Goal: Transaction & Acquisition: Purchase product/service

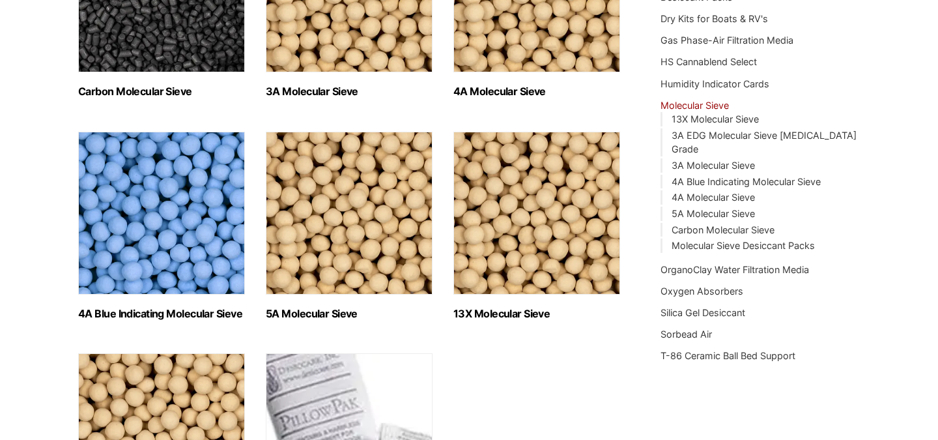
scroll to position [320, 0]
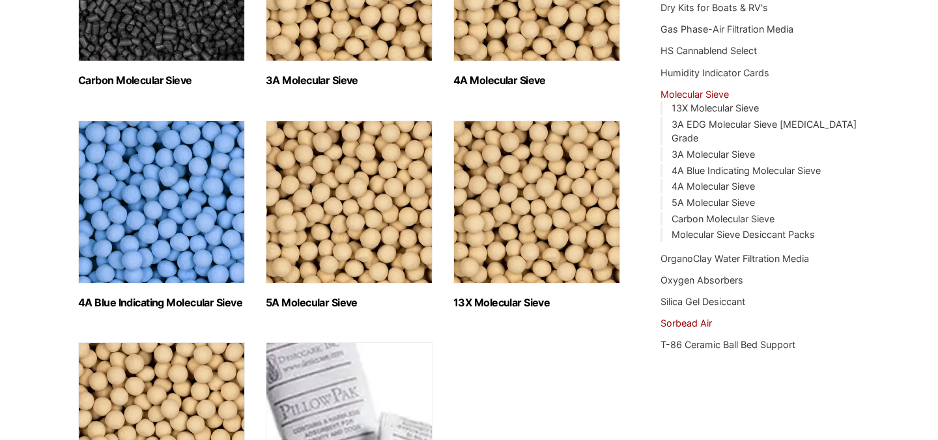
click at [678, 317] on link "Sorbead Air" at bounding box center [686, 322] width 51 height 11
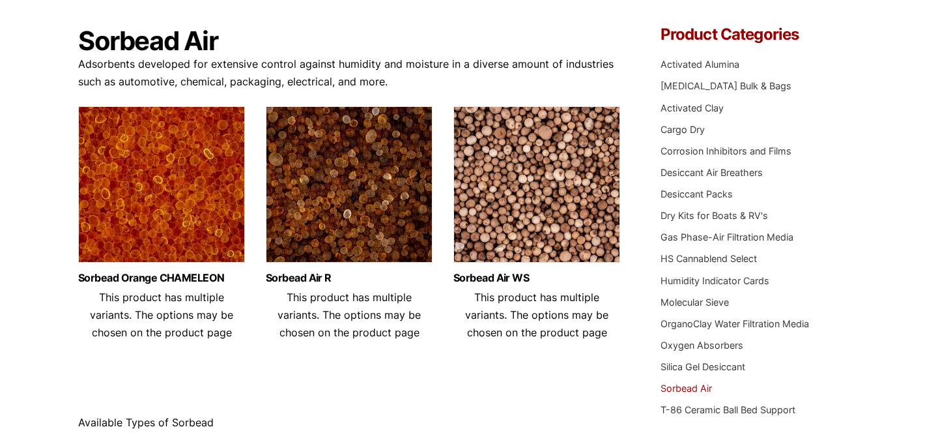
scroll to position [102, 0]
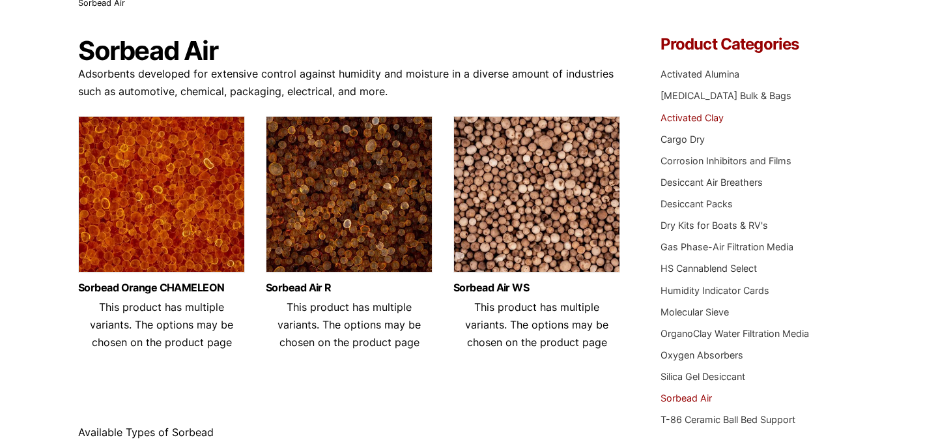
click at [676, 118] on link "Activated Clay" at bounding box center [692, 117] width 63 height 11
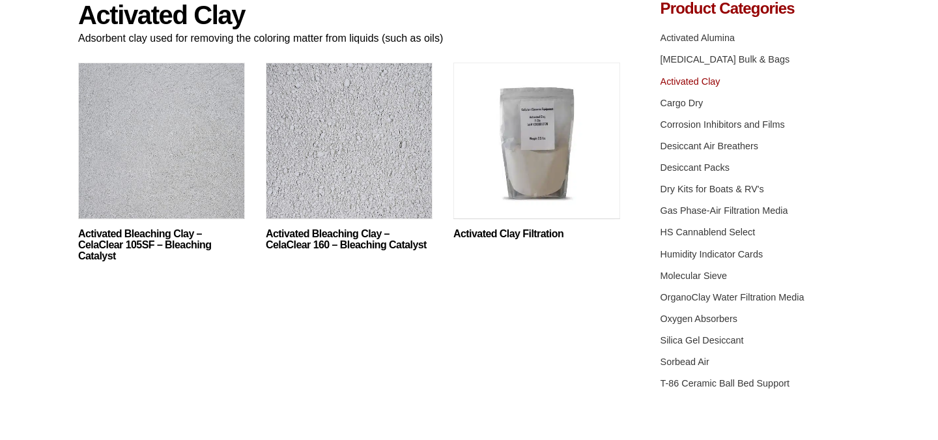
scroll to position [142, 0]
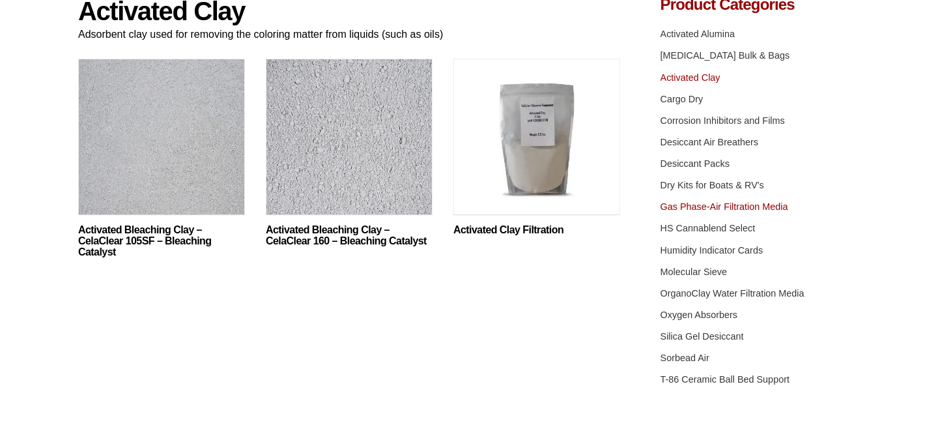
click at [752, 209] on link "Gas Phase-Air Filtration Media" at bounding box center [725, 206] width 128 height 10
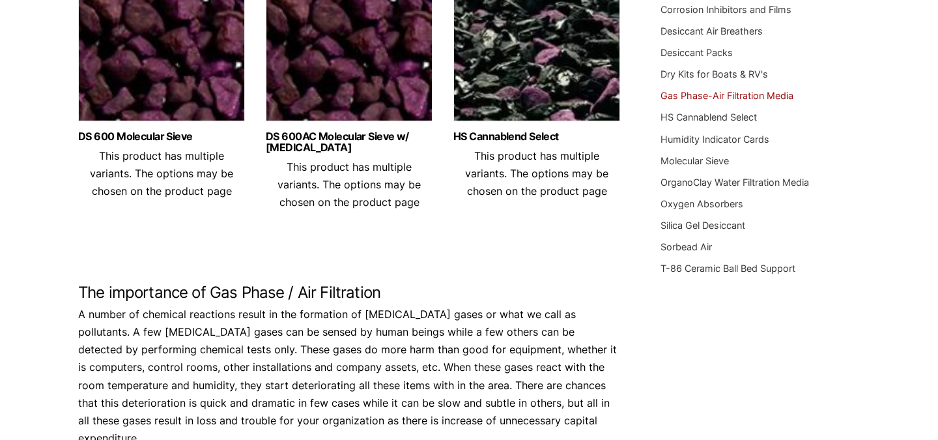
scroll to position [183, 0]
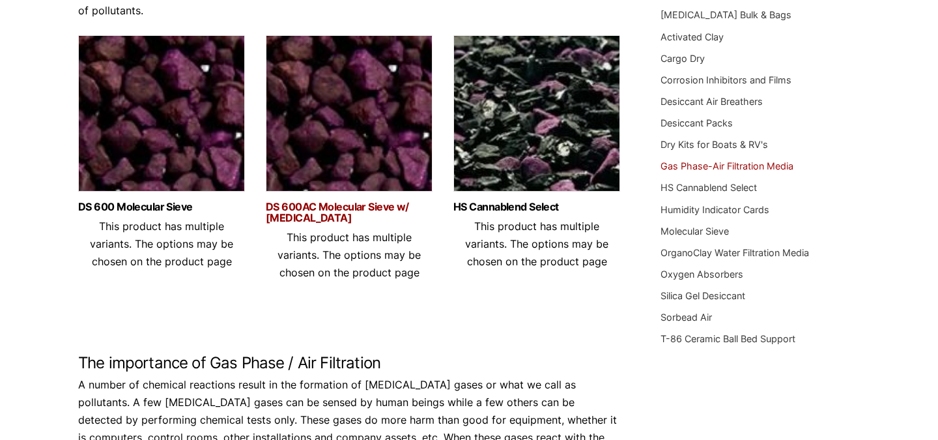
click at [320, 210] on link "DS 600AC Molecular Sieve w/ Activated Carbon" at bounding box center [349, 212] width 167 height 22
click at [145, 206] on link "DS 600 Molecular Sieve" at bounding box center [161, 206] width 167 height 11
click at [501, 208] on link "HS Cannablend Select" at bounding box center [536, 206] width 167 height 11
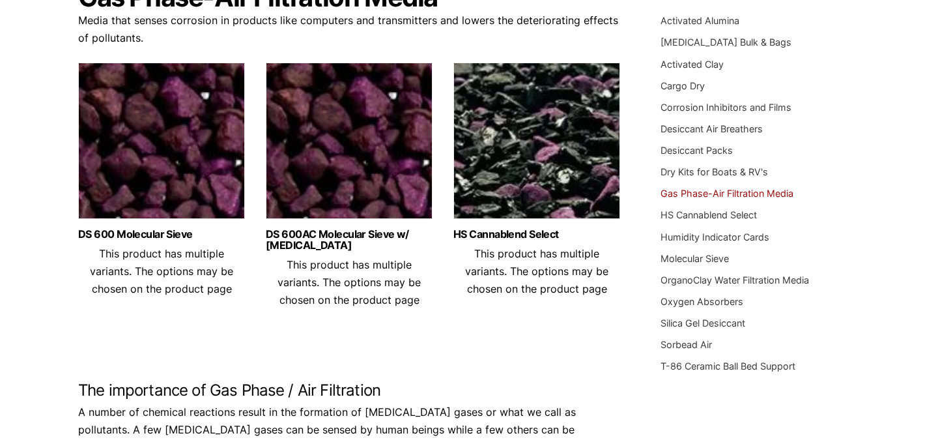
scroll to position [162, 0]
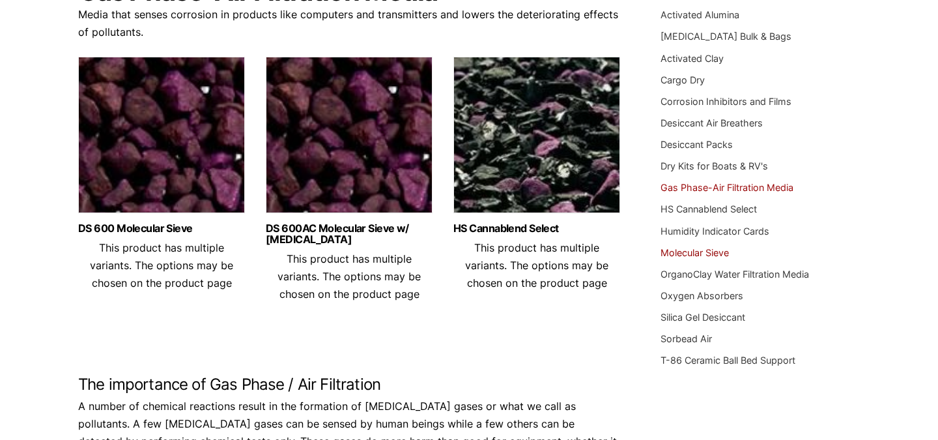
click at [709, 251] on link "Molecular Sieve" at bounding box center [695, 252] width 68 height 11
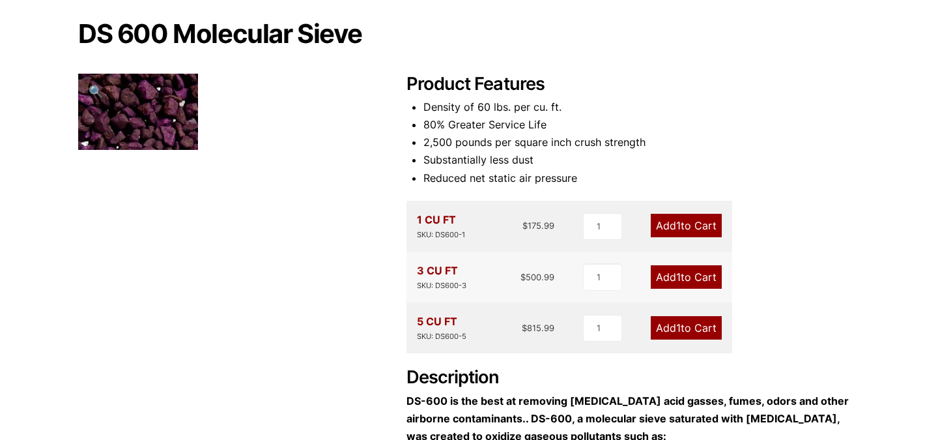
scroll to position [101, 0]
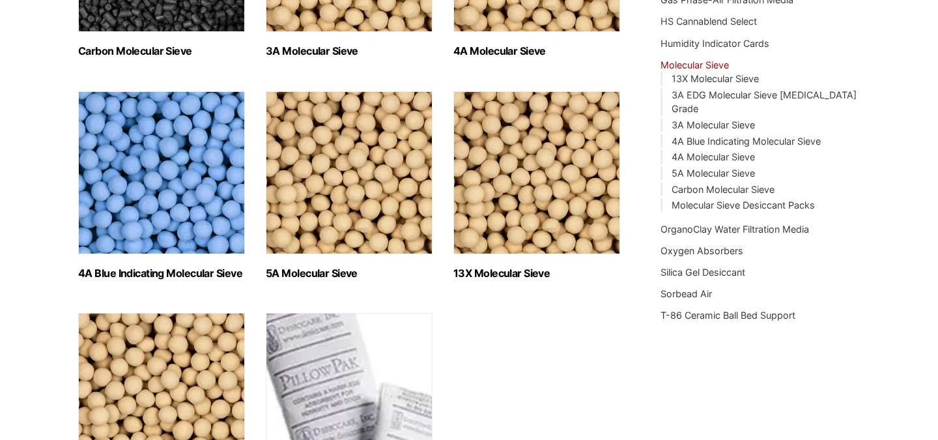
scroll to position [293, 0]
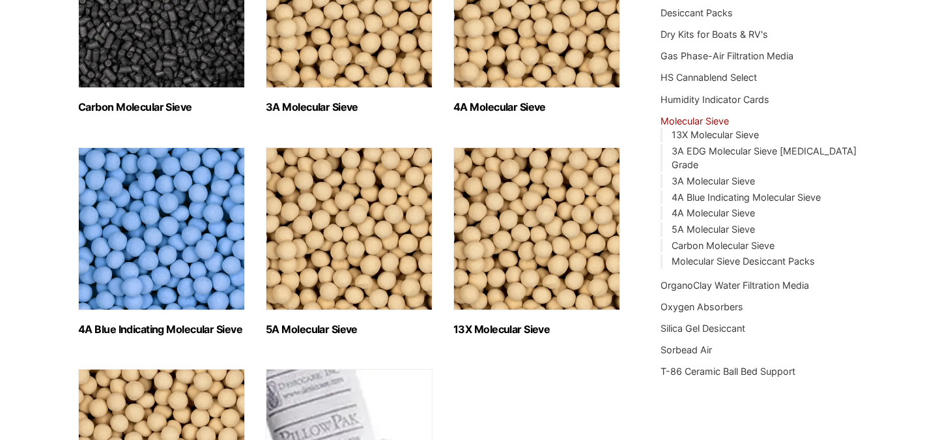
click at [161, 48] on img "Visit product category Carbon Molecular Sieve" at bounding box center [161, 6] width 167 height 163
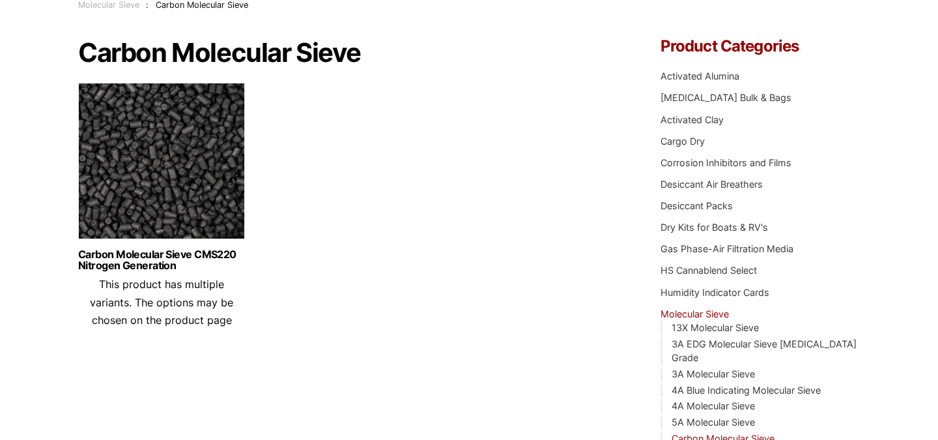
scroll to position [123, 0]
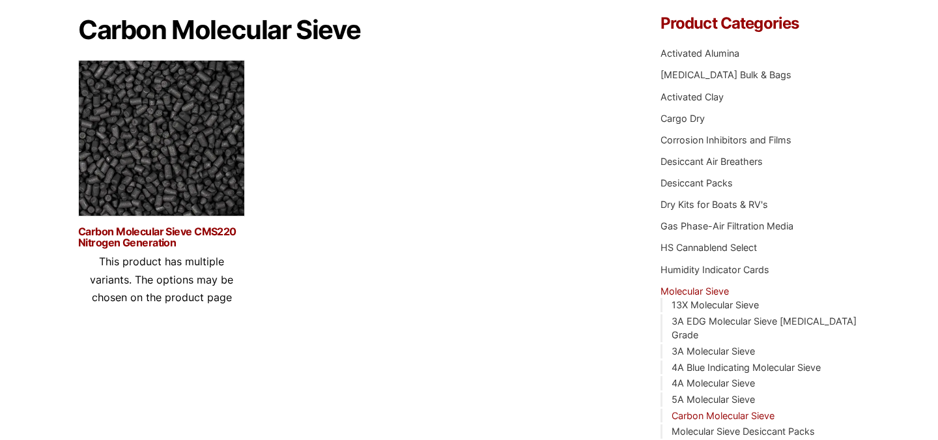
click at [141, 231] on link "Carbon Molecular Sieve CMS220 Nitrogen Generation" at bounding box center [161, 237] width 167 height 22
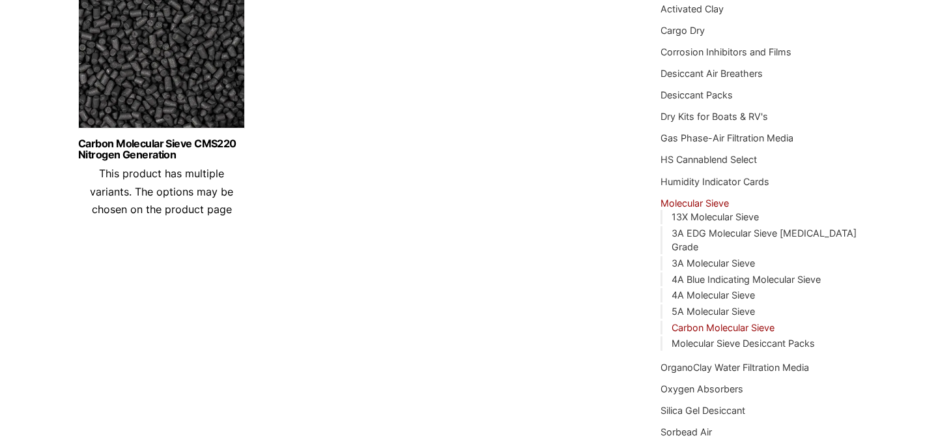
scroll to position [214, 0]
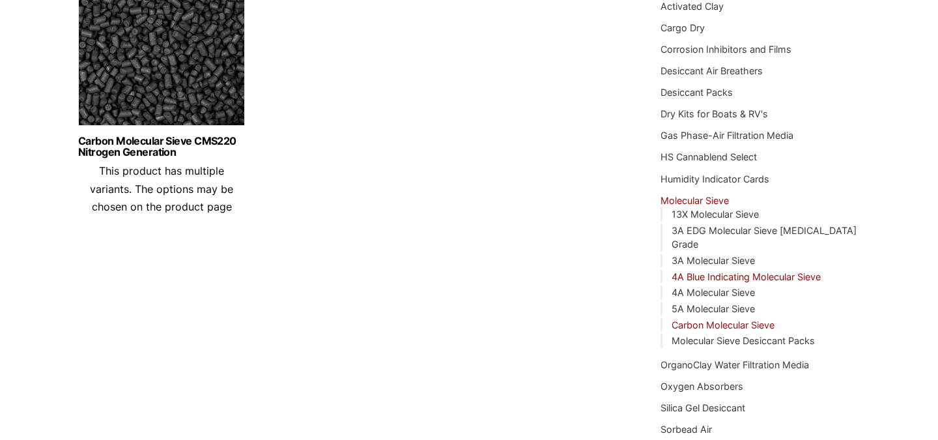
click at [732, 271] on link "4A Blue Indicating Molecular Sieve" at bounding box center [746, 276] width 149 height 11
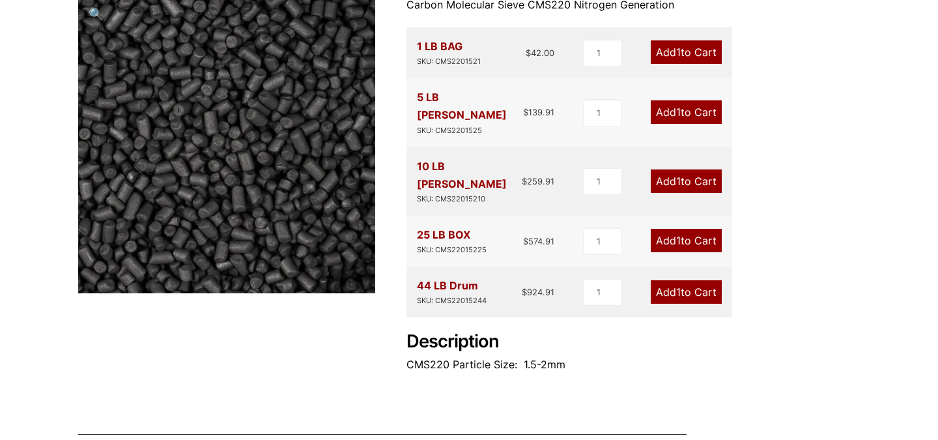
scroll to position [102, 0]
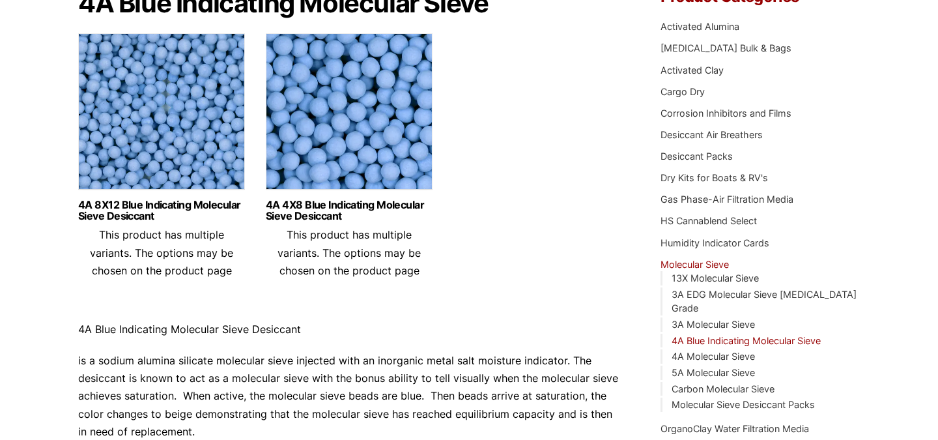
scroll to position [128, 0]
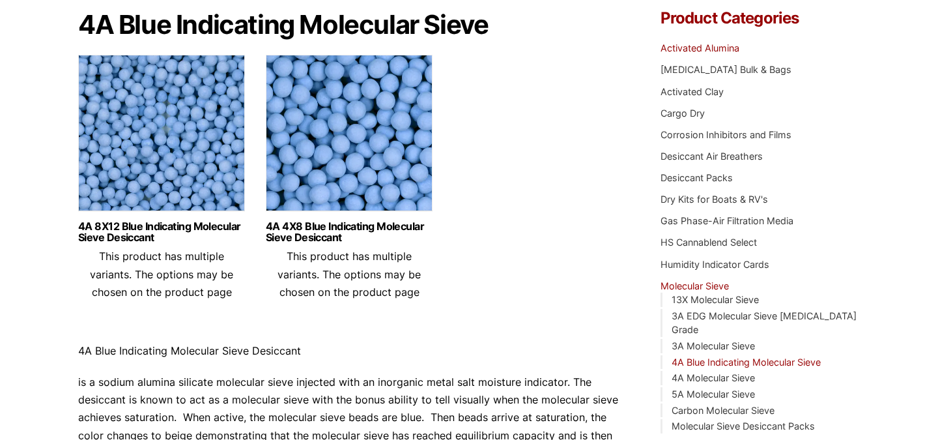
click at [693, 46] on link "Activated Alumina" at bounding box center [700, 47] width 79 height 11
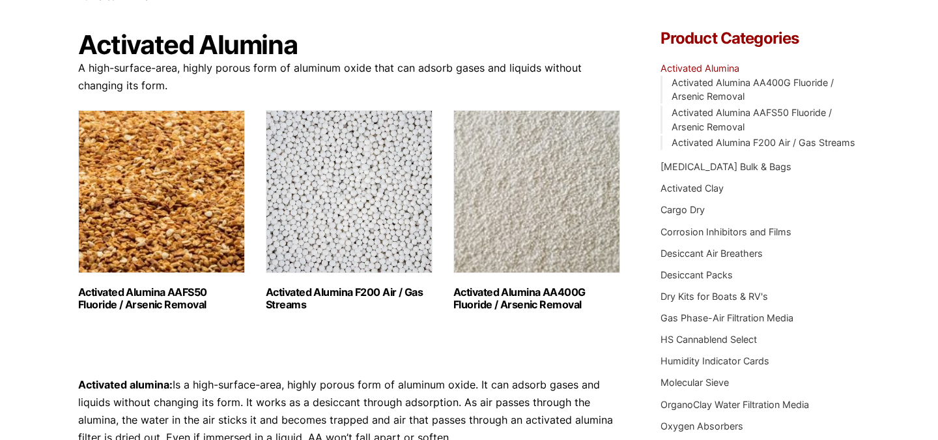
scroll to position [109, 0]
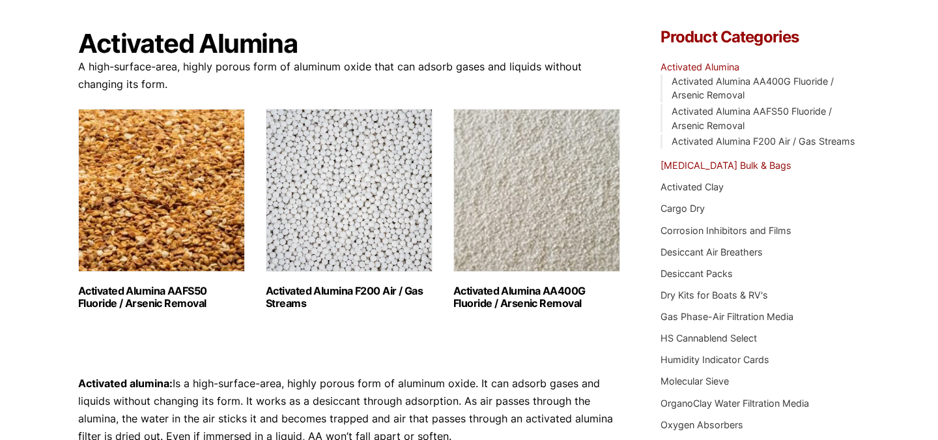
click at [721, 165] on link "[MEDICAL_DATA] Bulk & Bags" at bounding box center [726, 165] width 131 height 11
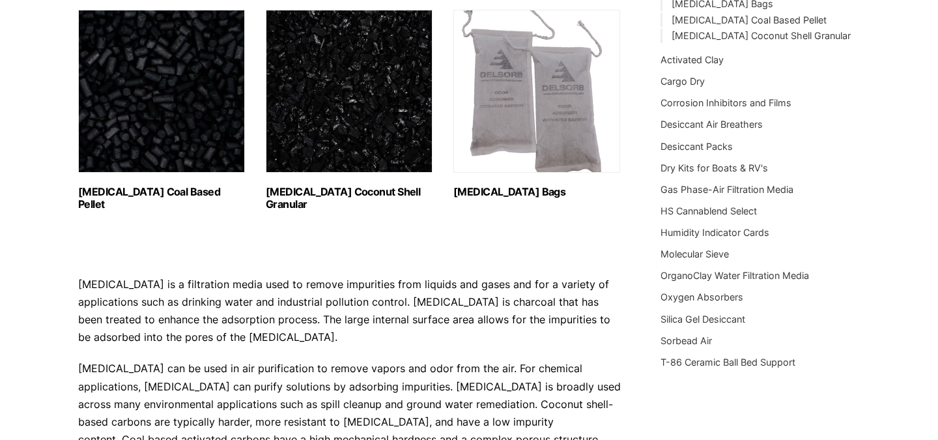
scroll to position [188, 0]
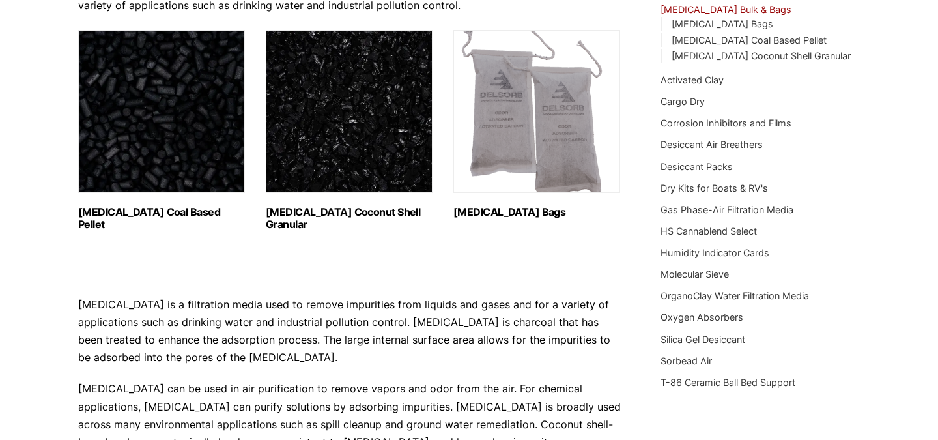
click at [309, 214] on h2 "Activated Carbon Coconut Shell Granular (3)" at bounding box center [349, 218] width 167 height 25
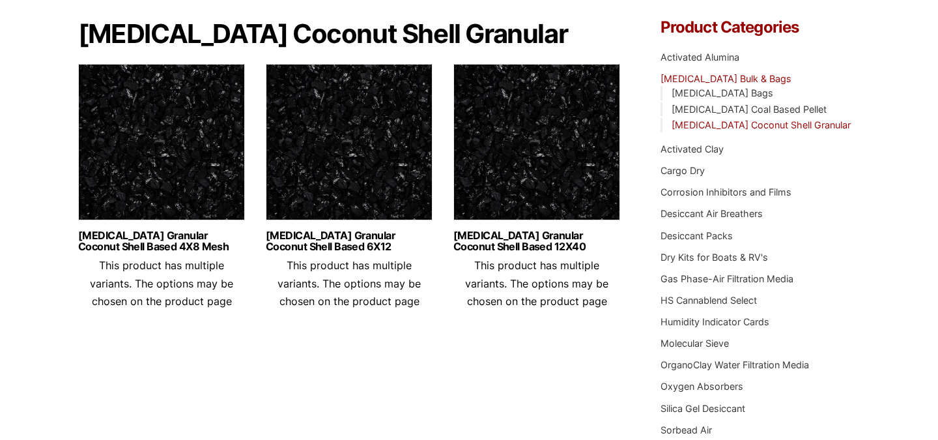
scroll to position [118, 0]
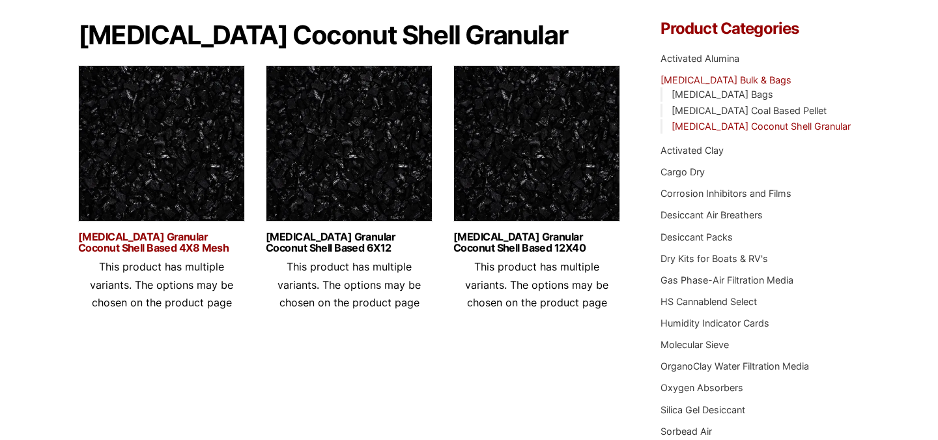
click at [188, 251] on link "Activated Carbon Granular Coconut Shell Based 4X8 Mesh" at bounding box center [161, 242] width 167 height 22
click at [145, 244] on link "Activated Carbon Granular Coconut Shell Based 4X8 Mesh" at bounding box center [161, 242] width 167 height 22
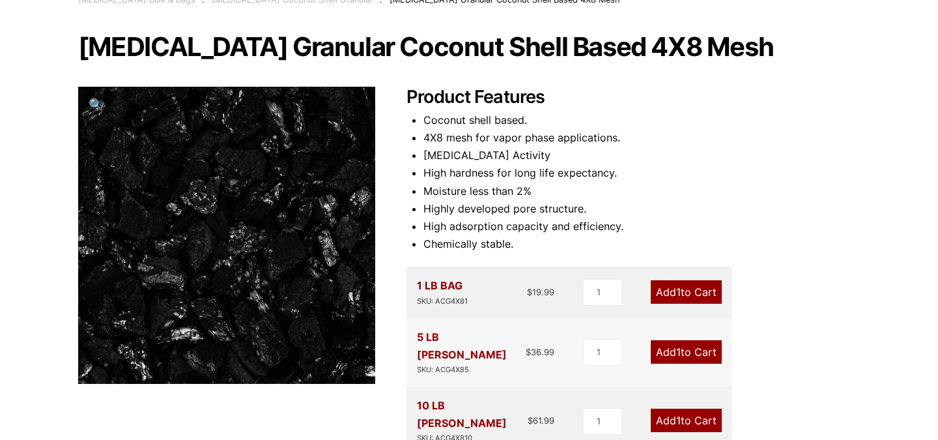
scroll to position [111, 0]
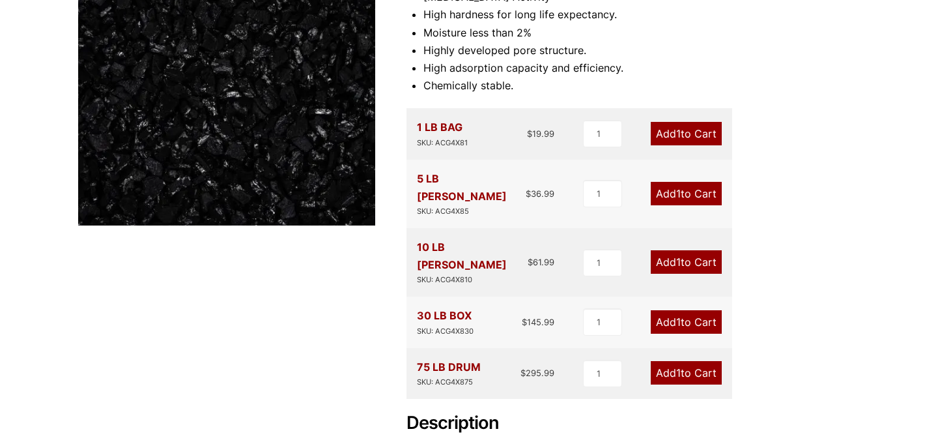
scroll to position [265, 0]
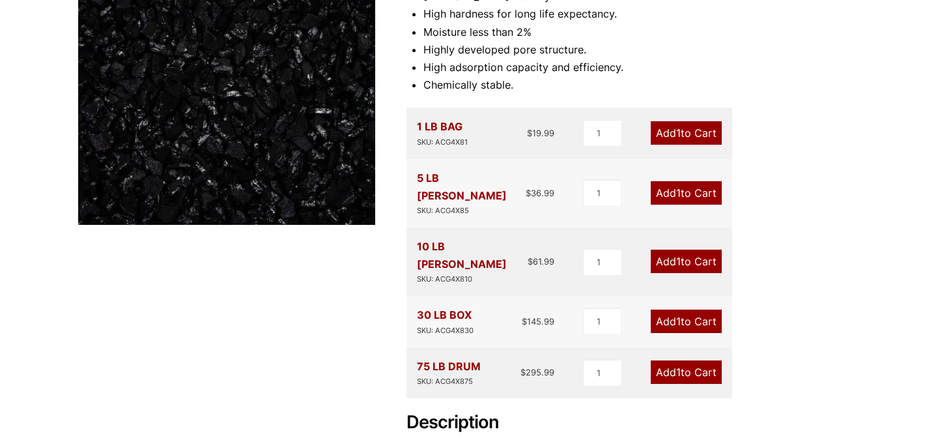
click at [690, 250] on link "Add 1 to Cart" at bounding box center [686, 261] width 71 height 23
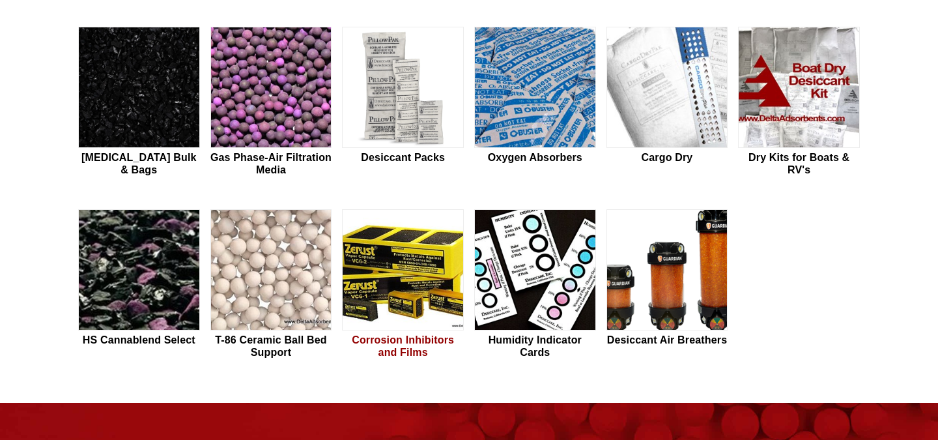
scroll to position [556, 0]
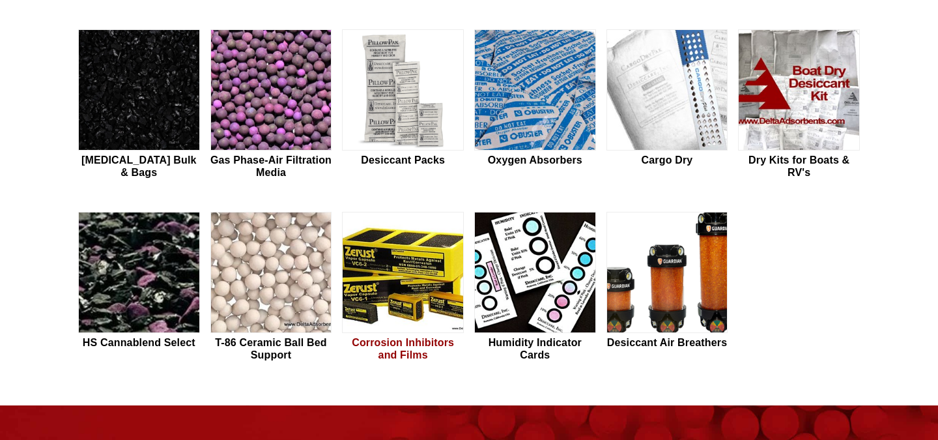
click at [412, 345] on h2 "Corrosion Inhibitors and Films" at bounding box center [403, 348] width 122 height 25
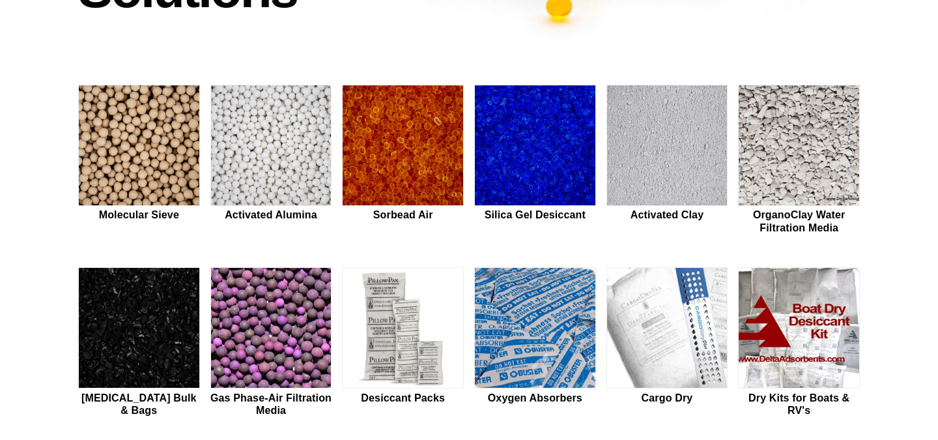
scroll to position [358, 0]
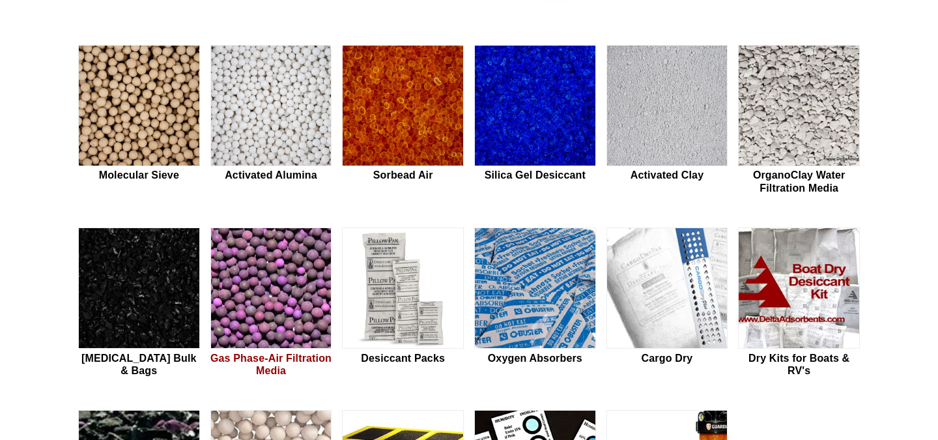
click at [265, 357] on h2 "Gas Phase-Air Filtration Media" at bounding box center [271, 364] width 122 height 25
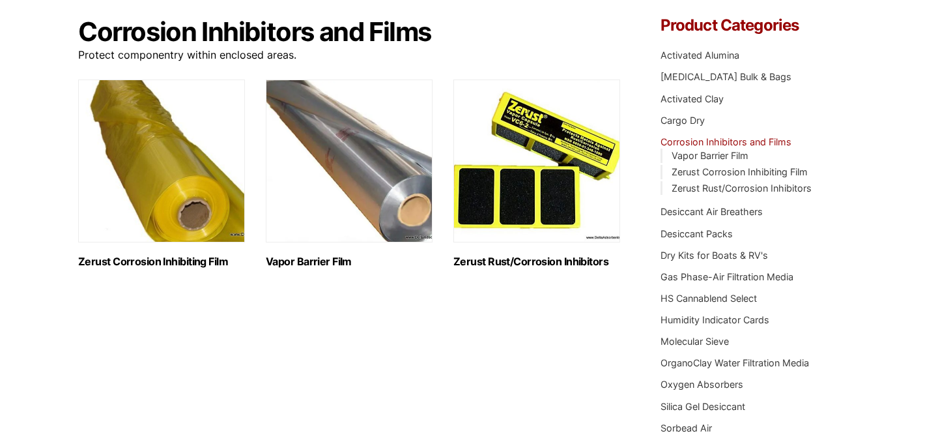
scroll to position [124, 0]
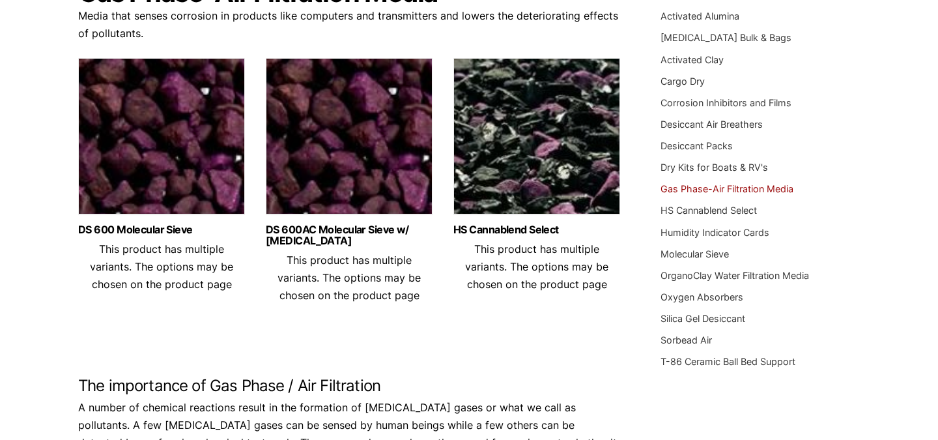
scroll to position [165, 0]
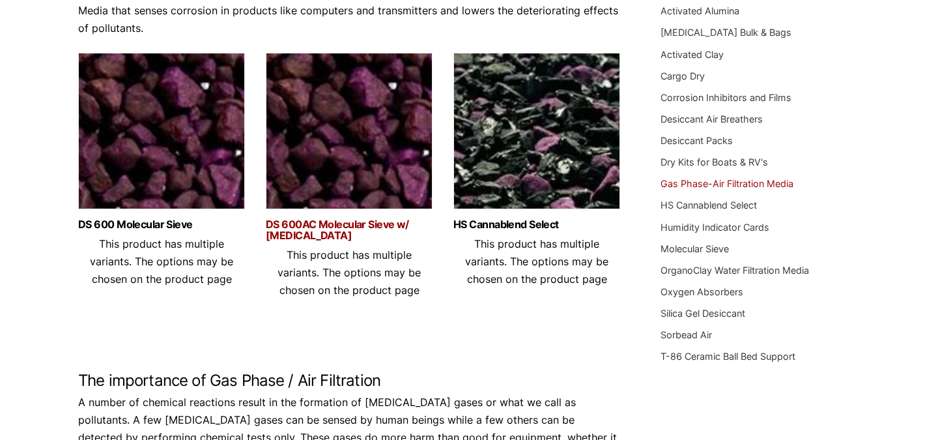
click at [313, 239] on link "DS 600AC Molecular Sieve w/ [MEDICAL_DATA]" at bounding box center [349, 230] width 167 height 22
click at [150, 226] on link "DS 600 Molecular Sieve" at bounding box center [161, 224] width 167 height 11
click at [296, 227] on link "DS 600AC Molecular Sieve w/ Activated Carbon" at bounding box center [349, 230] width 167 height 22
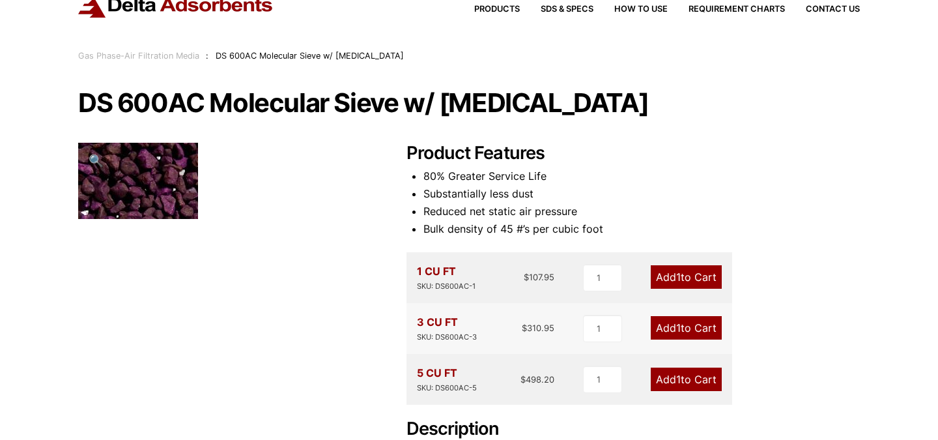
scroll to position [44, 0]
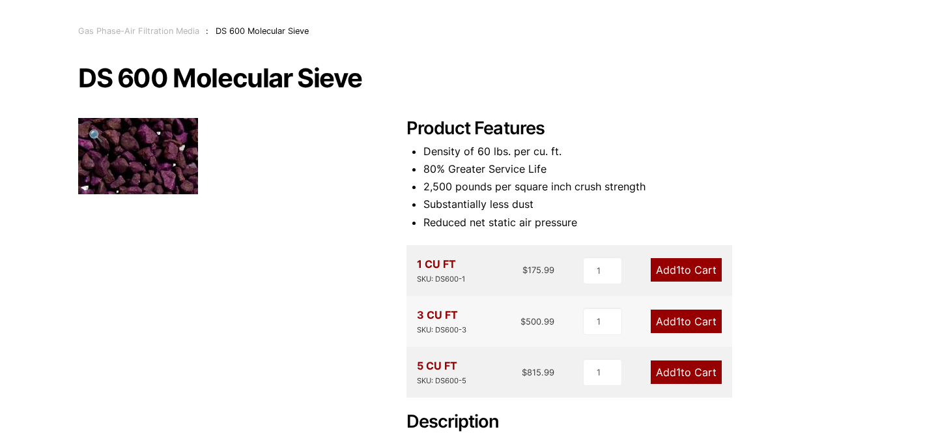
scroll to position [61, 0]
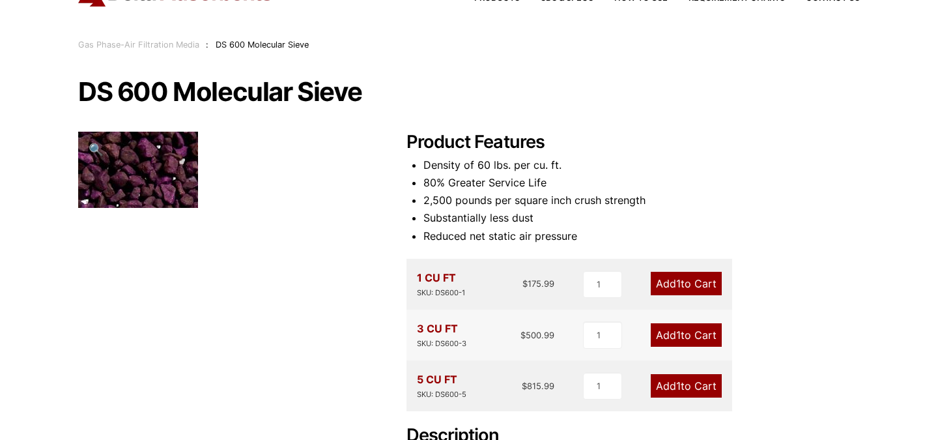
click at [101, 152] on span "🔍" at bounding box center [96, 149] width 15 height 14
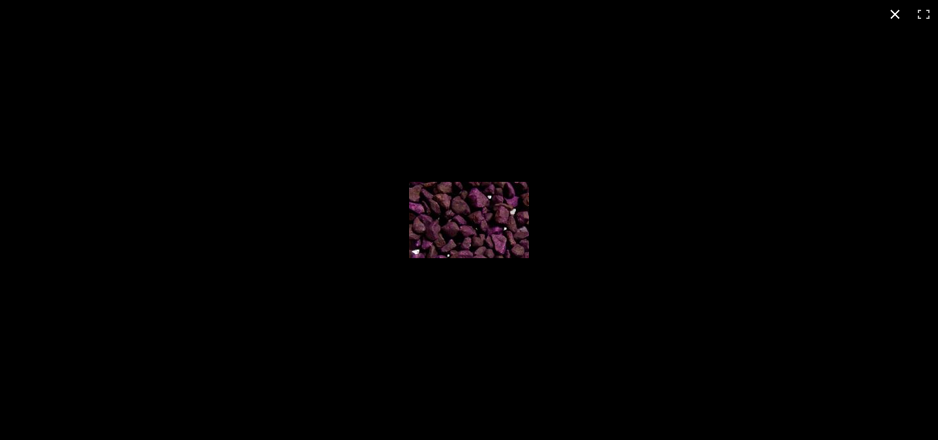
click at [195, 217] on div "Full screen image" at bounding box center [469, 220] width 938 height 440
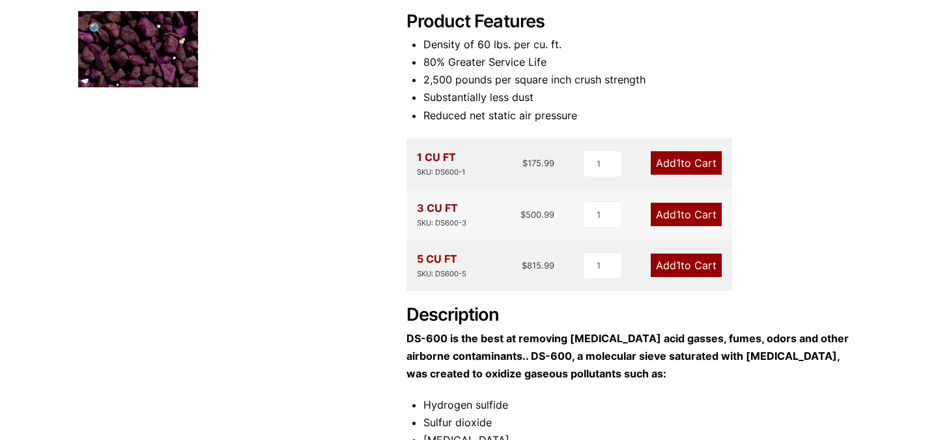
scroll to position [182, 0]
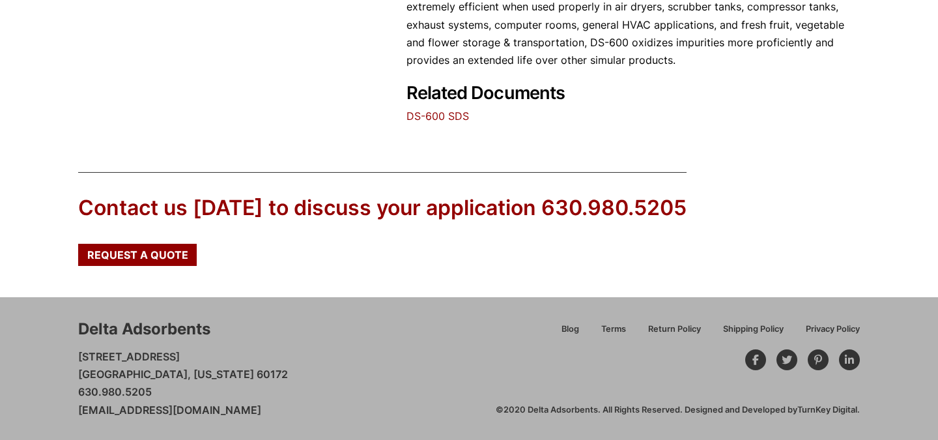
scroll to position [732, 0]
click at [450, 117] on link "DS-600 SDS" at bounding box center [438, 115] width 63 height 13
click at [439, 114] on link "DS-600 SDS" at bounding box center [438, 115] width 63 height 13
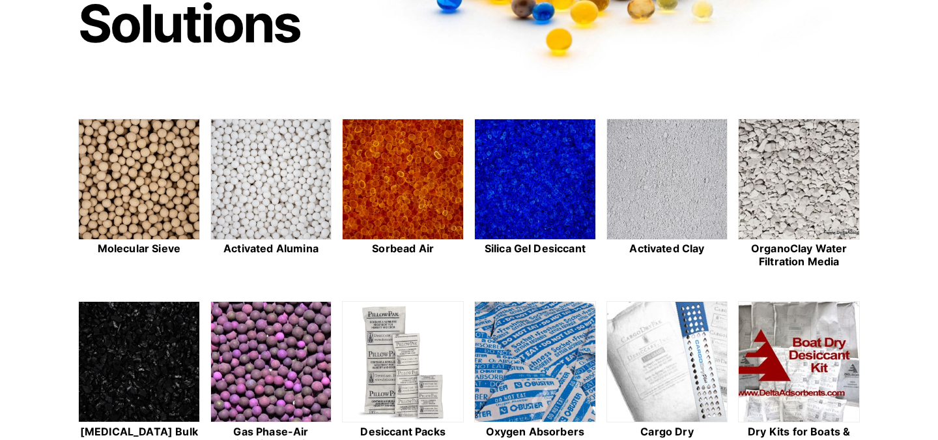
scroll to position [46, 0]
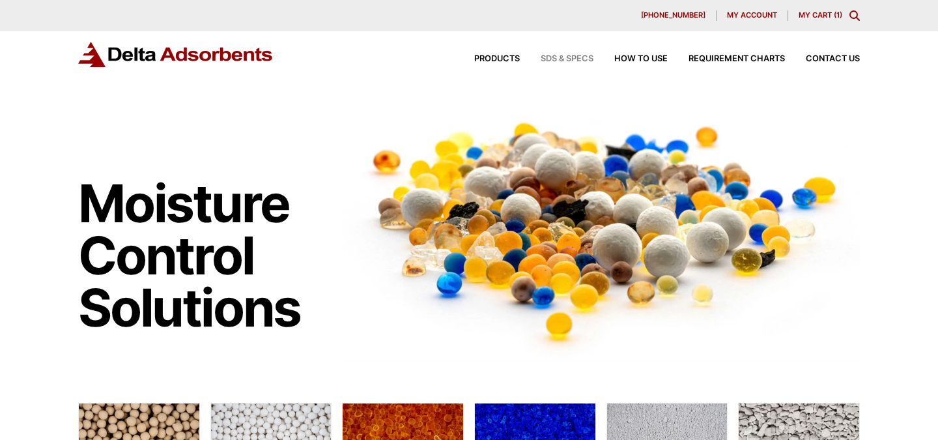
click at [578, 58] on span "SDS & SPECS" at bounding box center [567, 59] width 53 height 8
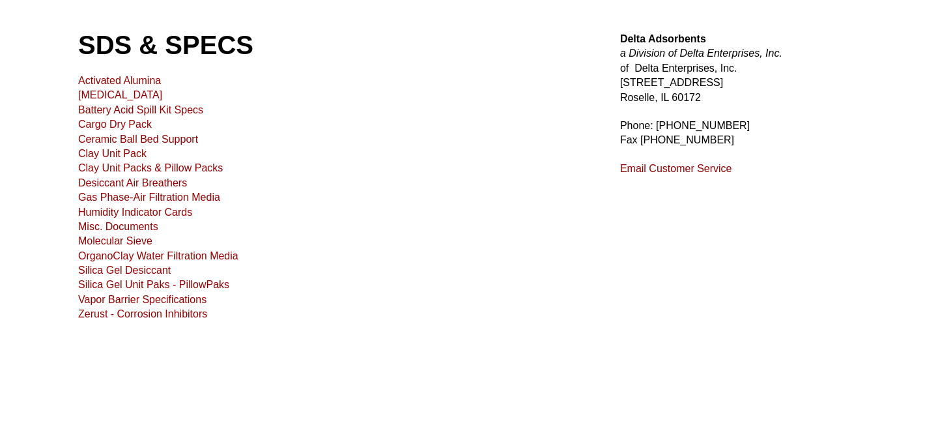
scroll to position [101, 0]
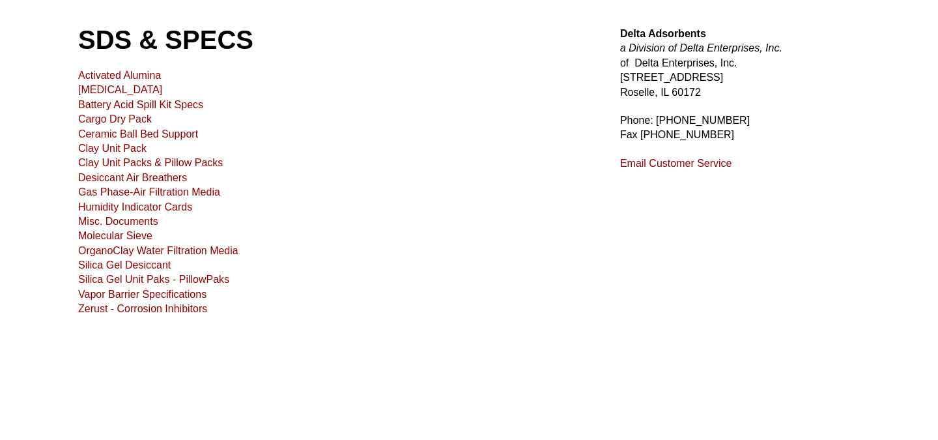
click at [102, 192] on link "Gas Phase-Air Filtration Media" at bounding box center [149, 191] width 142 height 11
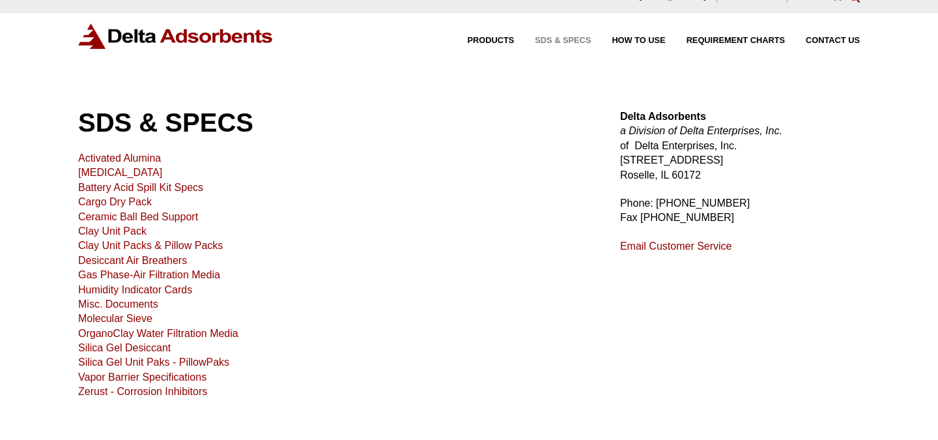
scroll to position [0, 0]
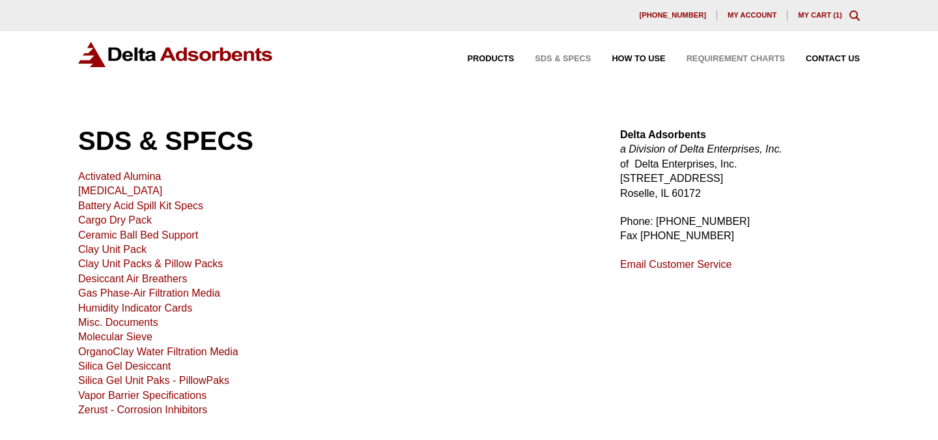
click at [714, 58] on span "Requirement Charts" at bounding box center [736, 59] width 98 height 8
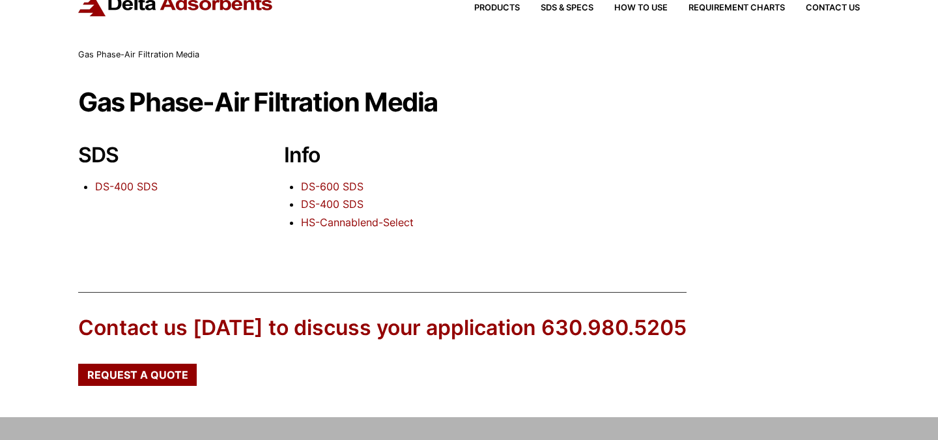
scroll to position [51, 0]
click at [325, 185] on link "DS-600 SDS" at bounding box center [332, 185] width 63 height 13
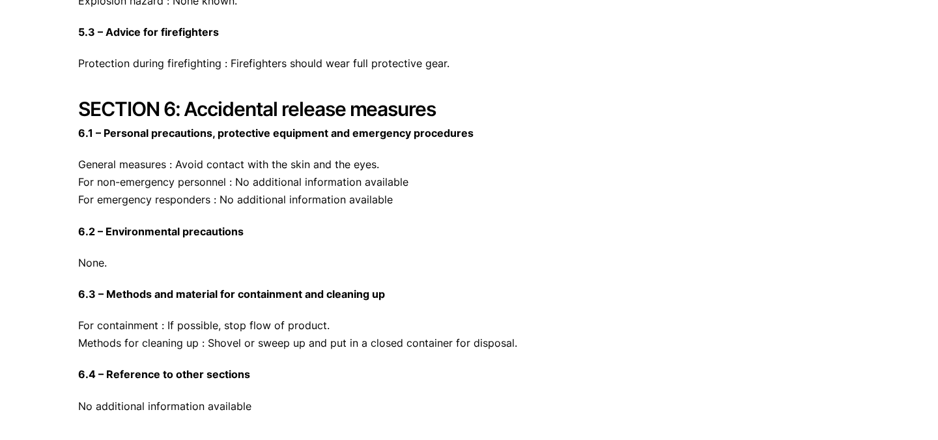
scroll to position [2035, 0]
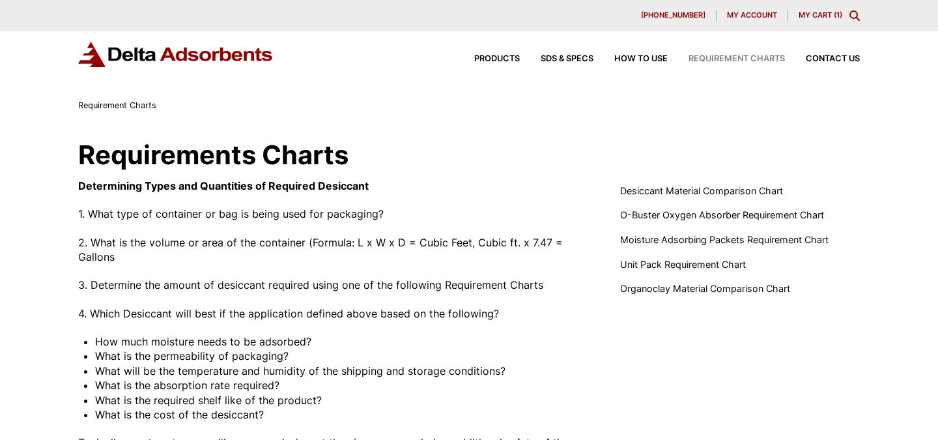
click at [632, 66] on div "Products SDS & SPECS How to Use Requirement Charts Contact Us" at bounding box center [656, 59] width 417 height 19
click at [636, 56] on span "How to Use" at bounding box center [640, 59] width 53 height 8
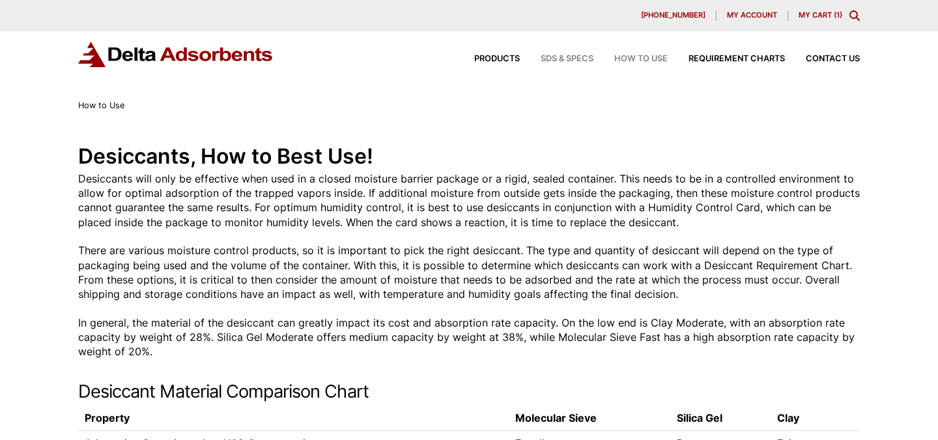
click at [556, 59] on span "SDS & SPECS" at bounding box center [567, 59] width 53 height 8
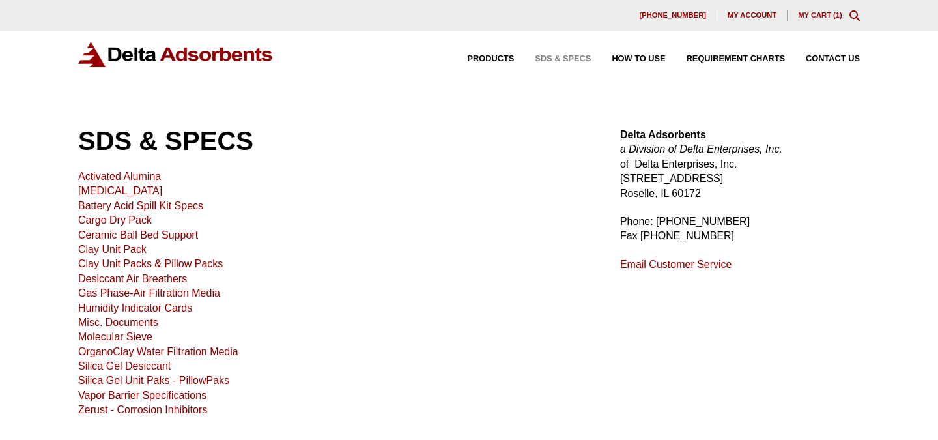
click at [139, 321] on link "Misc. Documents" at bounding box center [118, 322] width 80 height 11
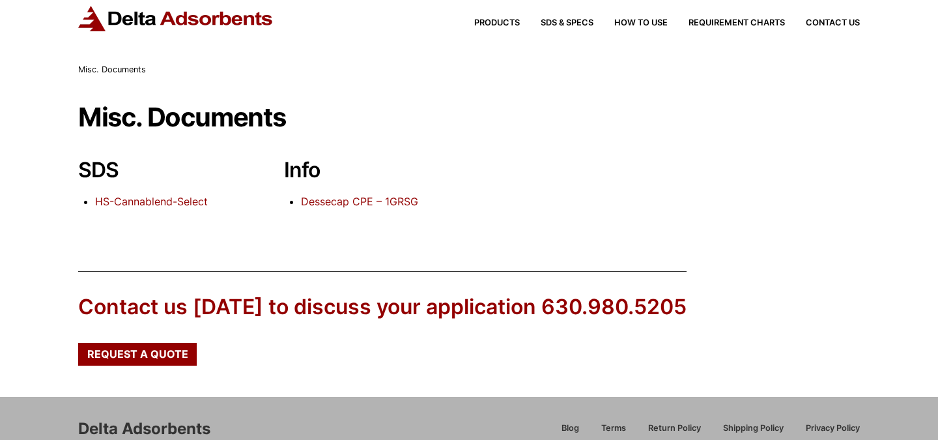
scroll to position [36, 0]
click at [152, 206] on link "HS-Cannablend-Select" at bounding box center [151, 200] width 113 height 13
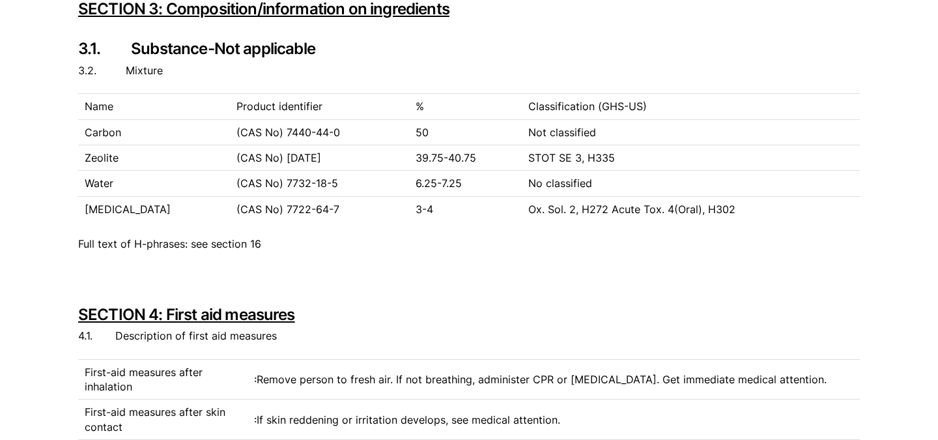
scroll to position [1309, 0]
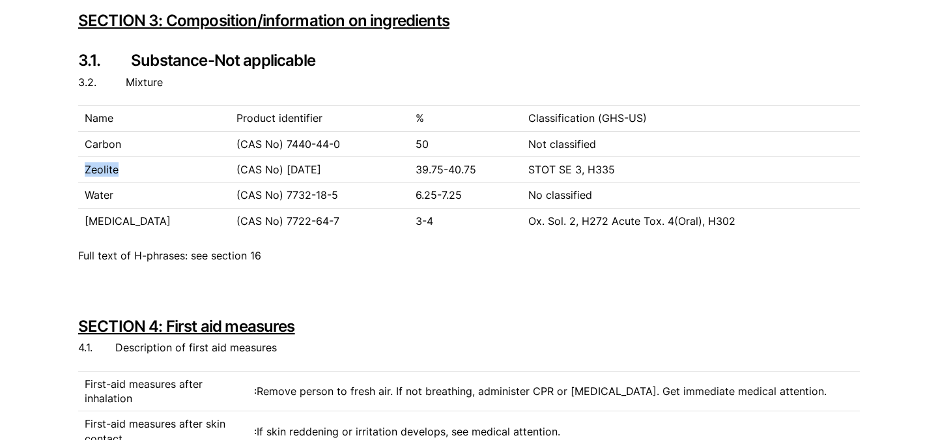
drag, startPoint x: 84, startPoint y: 168, endPoint x: 117, endPoint y: 170, distance: 33.3
click at [117, 170] on td "Zeolite" at bounding box center [154, 168] width 152 height 25
copy td "Zeolite"
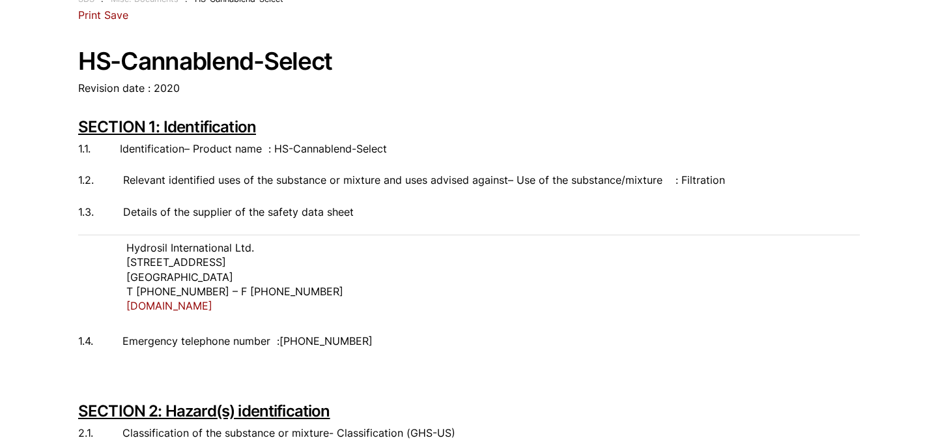
scroll to position [0, 0]
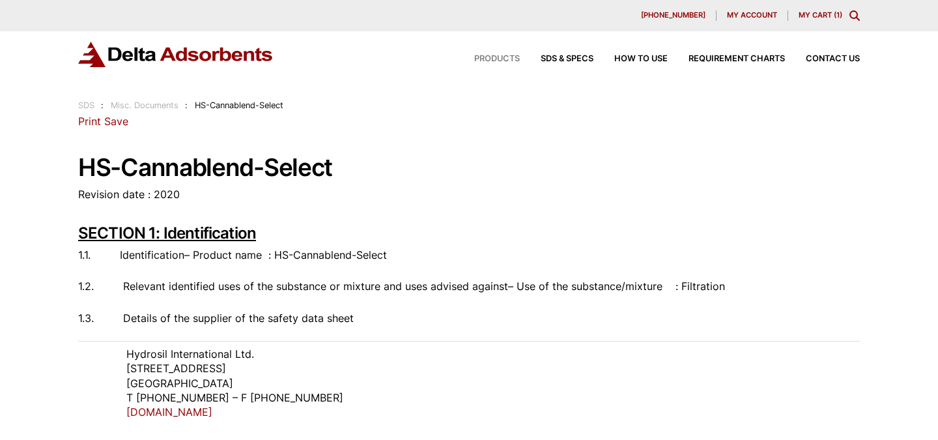
click at [499, 62] on span "Products" at bounding box center [497, 59] width 46 height 8
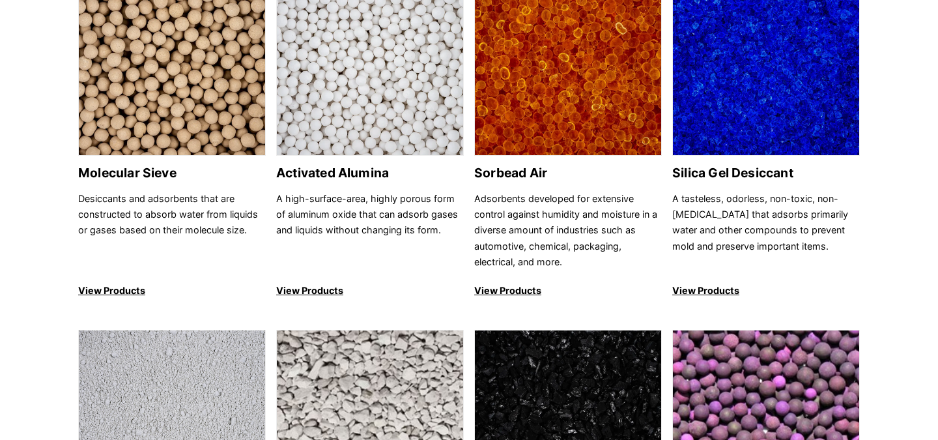
scroll to position [199, 0]
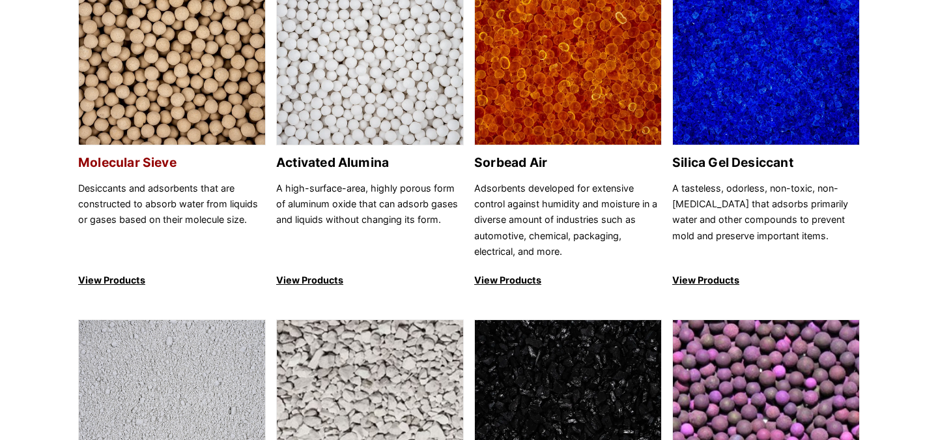
click at [149, 165] on h2 "Molecular Sieve" at bounding box center [172, 162] width 188 height 15
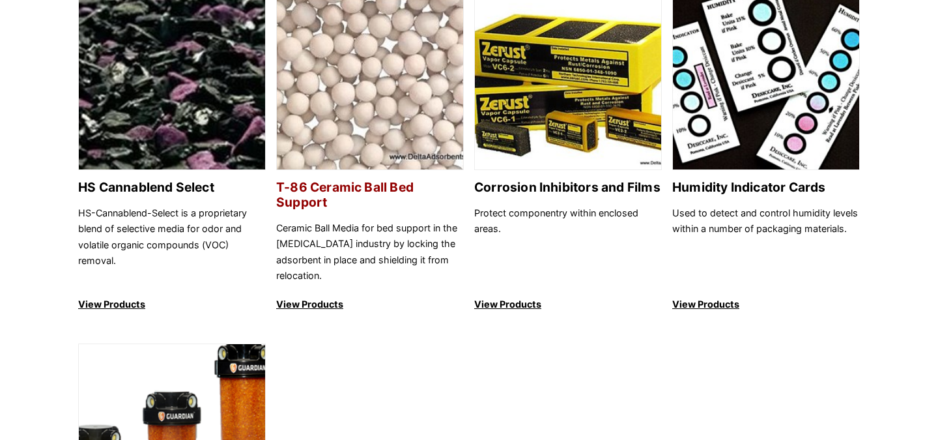
scroll to position [1351, 0]
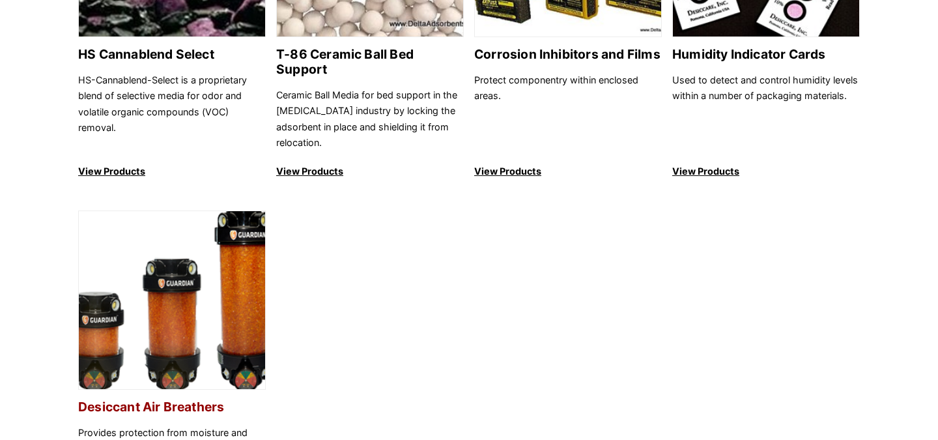
click at [177, 399] on h2 "Desiccant Air Breathers" at bounding box center [172, 406] width 188 height 15
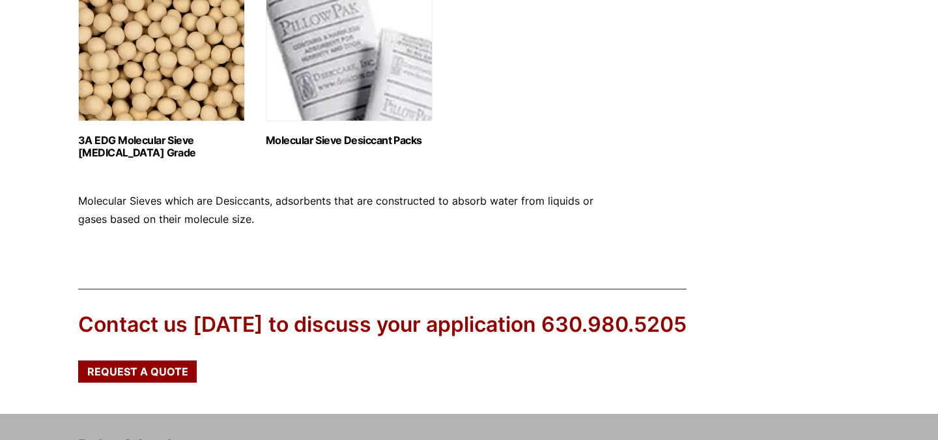
scroll to position [695, 0]
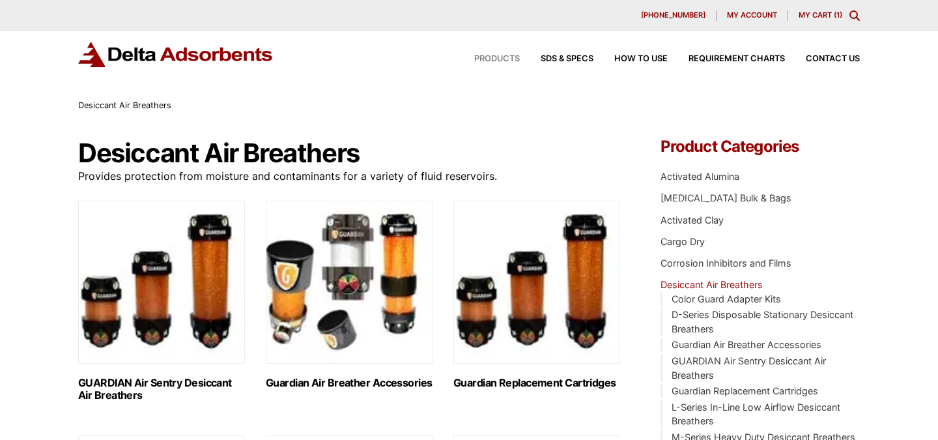
click at [508, 62] on span "Products" at bounding box center [497, 59] width 46 height 8
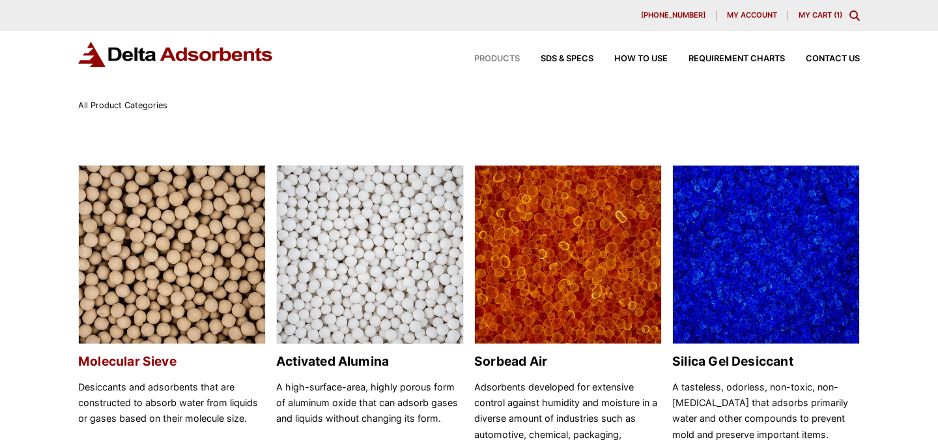
click at [154, 358] on h2 "Molecular Sieve" at bounding box center [172, 361] width 188 height 15
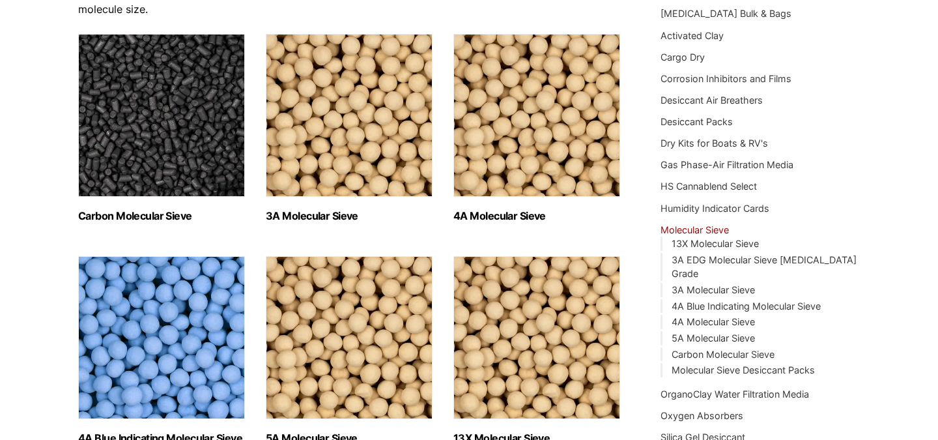
scroll to position [188, 0]
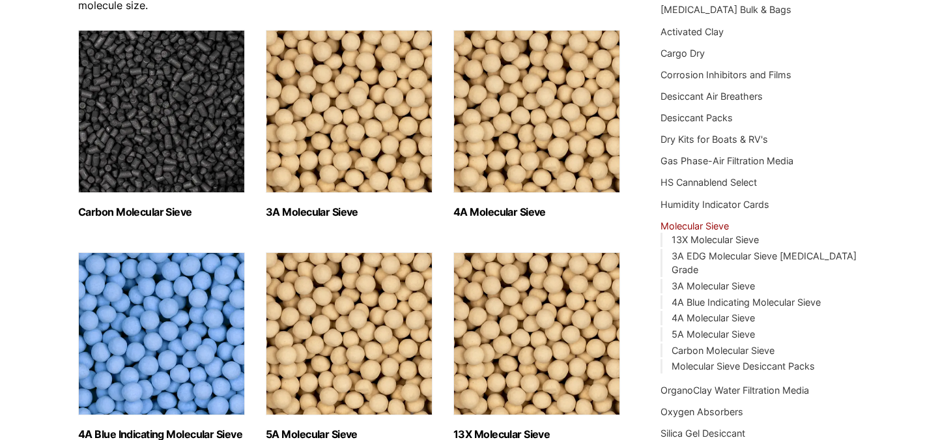
click at [322, 212] on h2 "3A Molecular Sieve (2)" at bounding box center [349, 212] width 167 height 12
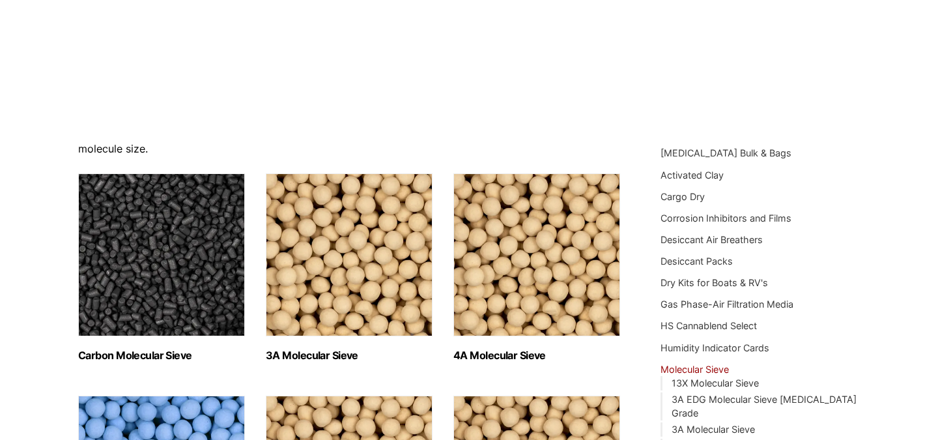
scroll to position [45, 0]
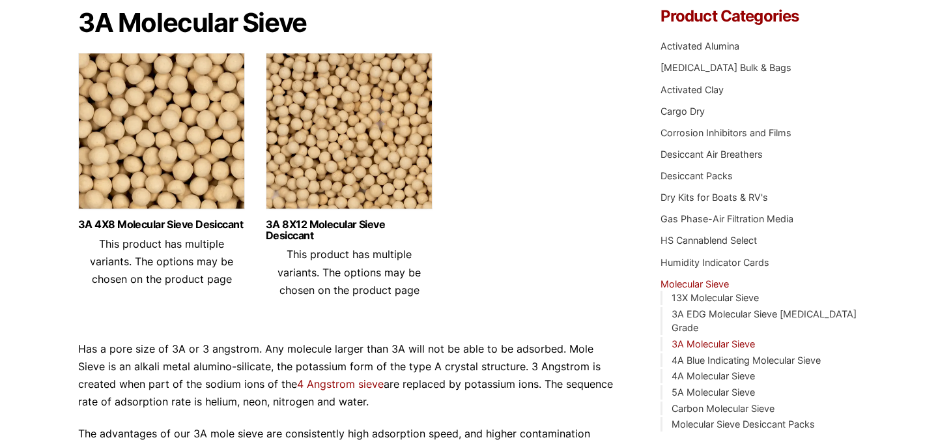
scroll to position [130, 0]
click at [197, 229] on link "3A 4X8 Molecular Sieve Desiccant" at bounding box center [161, 225] width 167 height 11
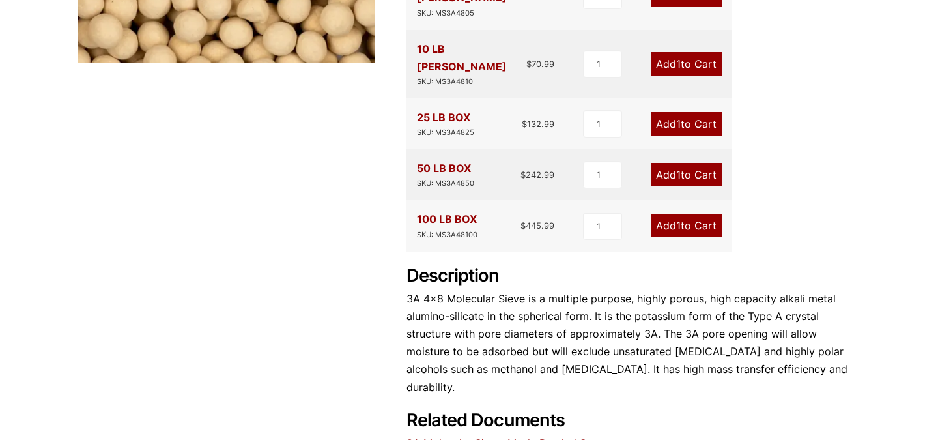
scroll to position [477, 0]
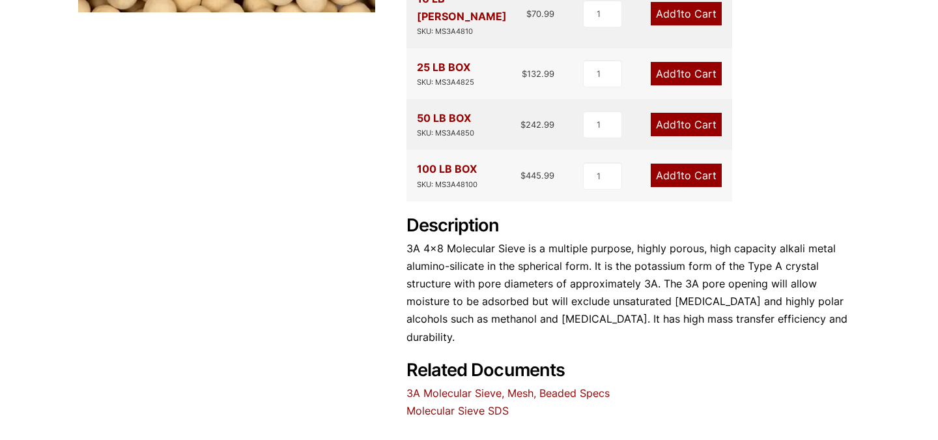
click at [485, 404] on link "Molecular Sieve SDS" at bounding box center [458, 410] width 102 height 13
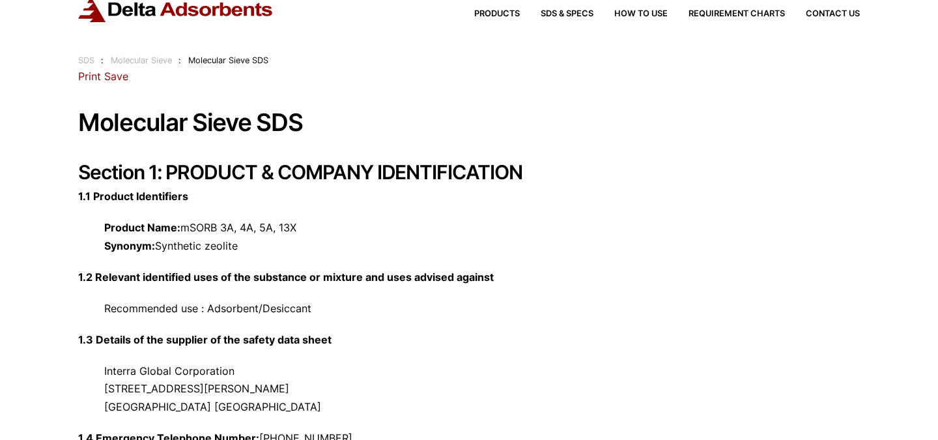
scroll to position [57, 0]
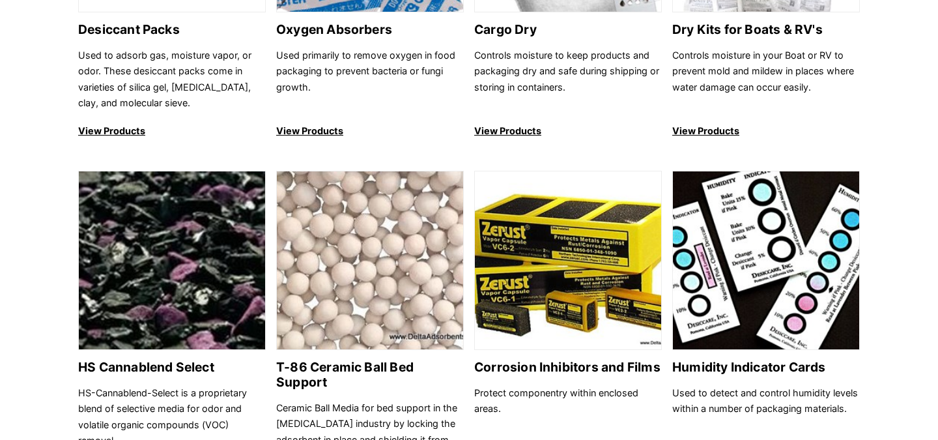
scroll to position [1103, 0]
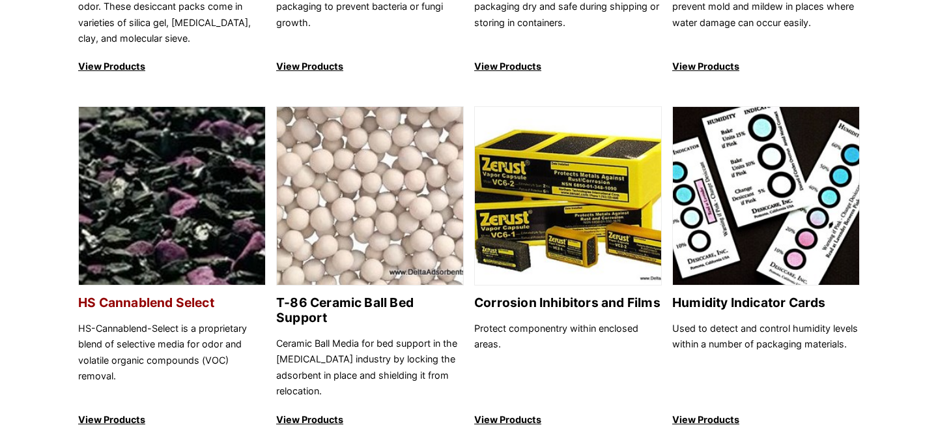
click at [180, 302] on h2 "HS Cannablend Select" at bounding box center [172, 302] width 188 height 15
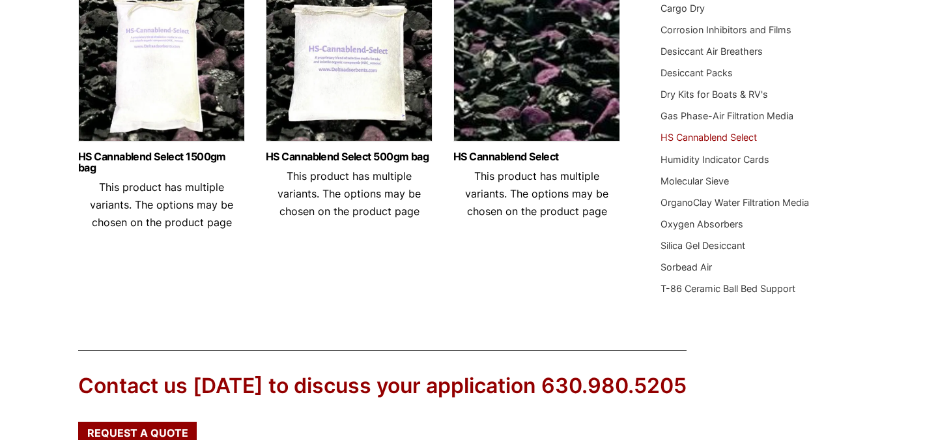
scroll to position [236, 0]
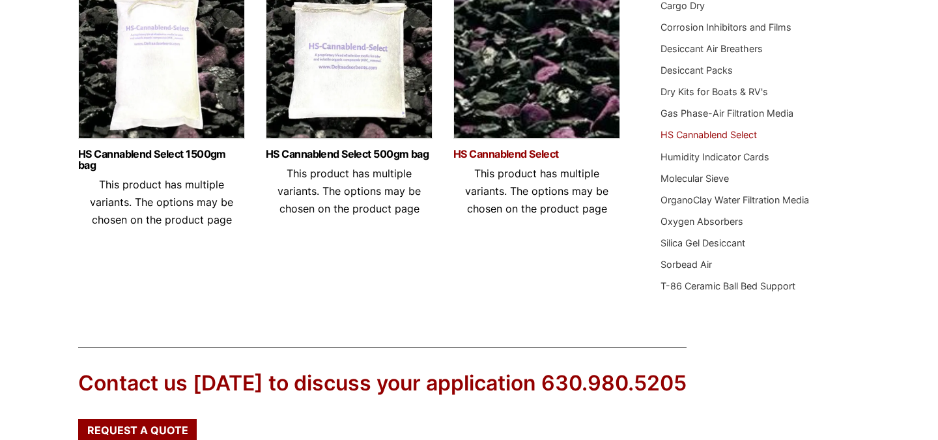
click at [498, 157] on link "HS Cannablend Select" at bounding box center [536, 154] width 167 height 11
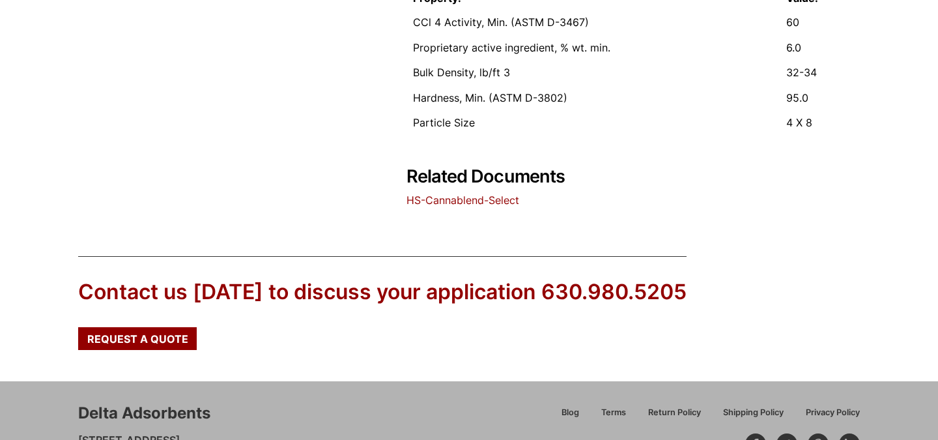
scroll to position [1025, 0]
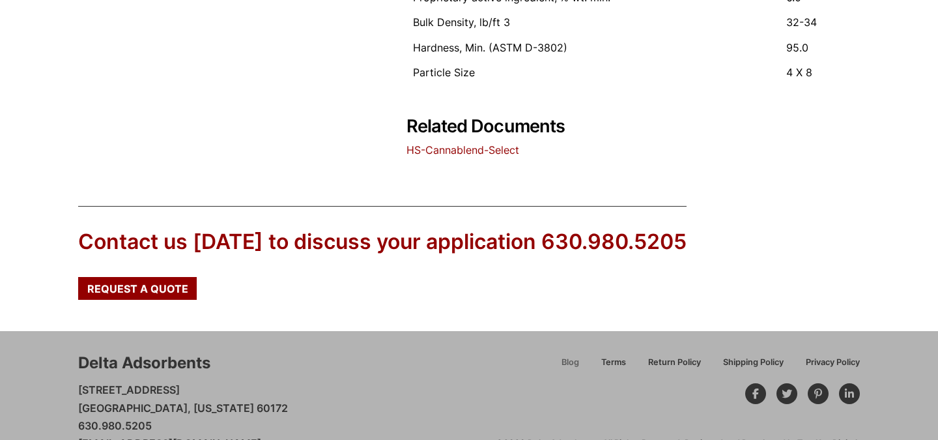
click at [562, 358] on span "Blog" at bounding box center [571, 362] width 18 height 8
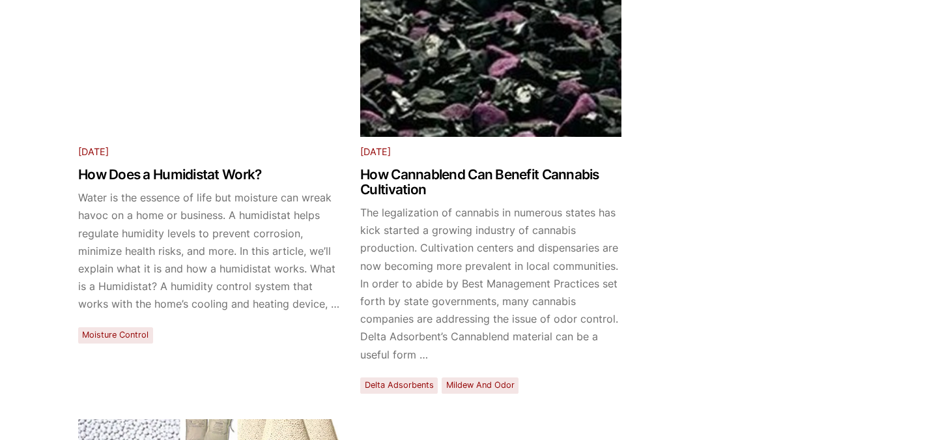
scroll to position [1379, 0]
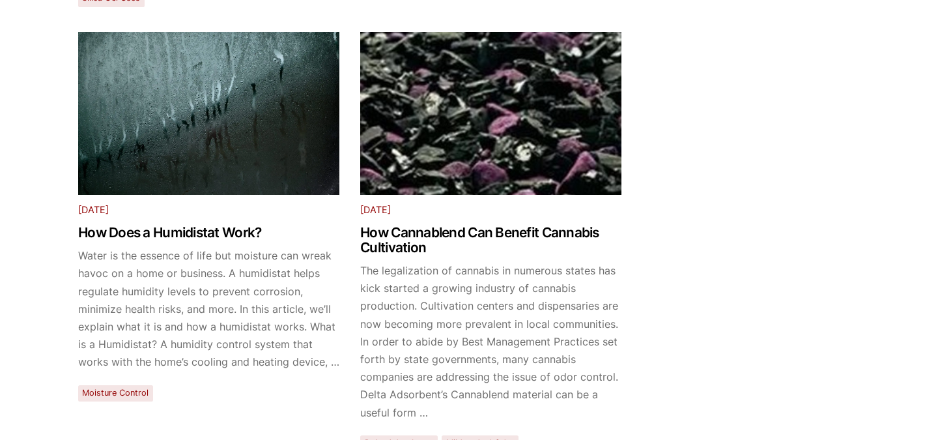
click at [405, 237] on h1 "How Cannablend Can Benefit Cannabis Cultivation" at bounding box center [490, 240] width 261 height 30
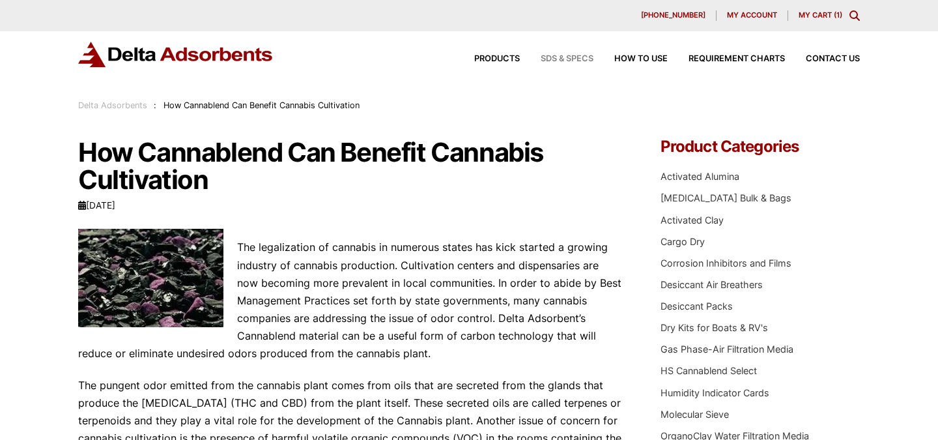
click at [570, 63] on span "SDS & SPECS" at bounding box center [567, 59] width 53 height 8
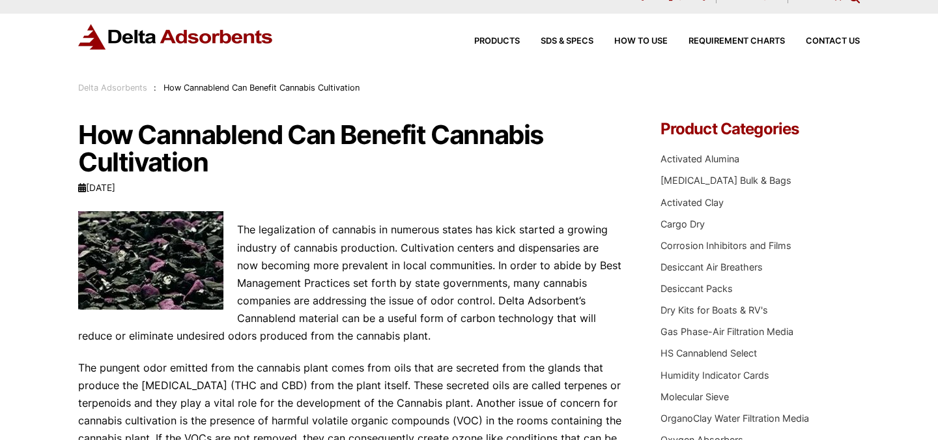
scroll to position [19, 0]
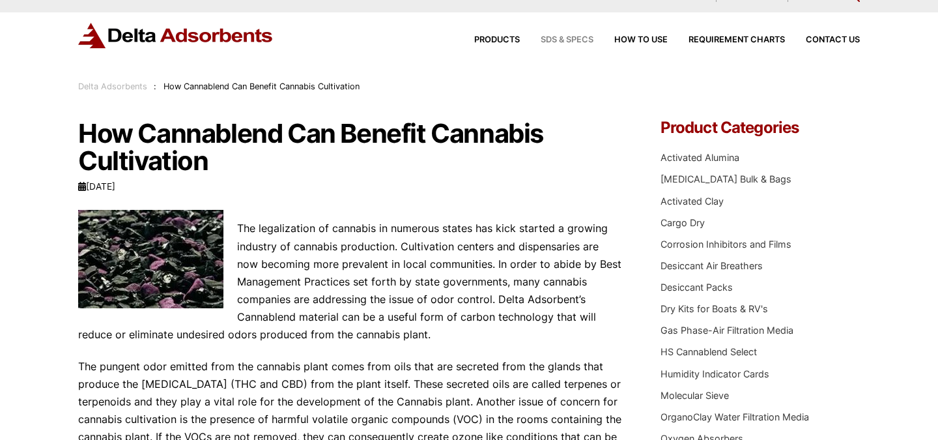
click at [571, 40] on span "SDS & SPECS" at bounding box center [567, 40] width 53 height 8
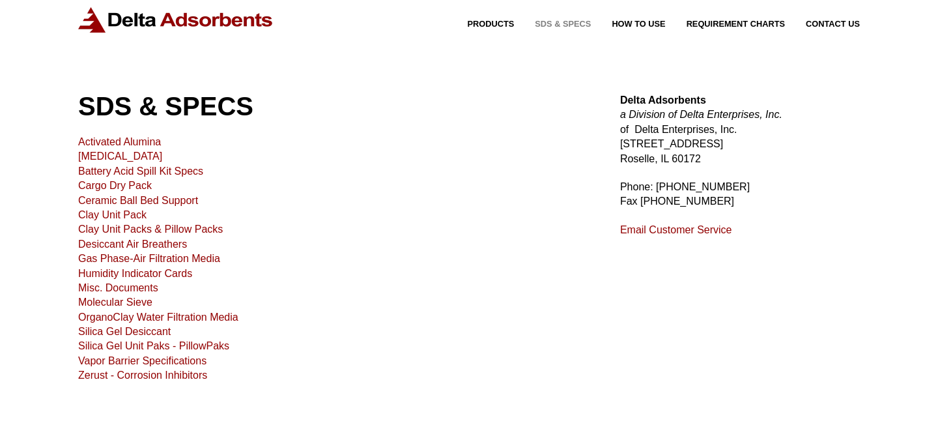
scroll to position [4, 0]
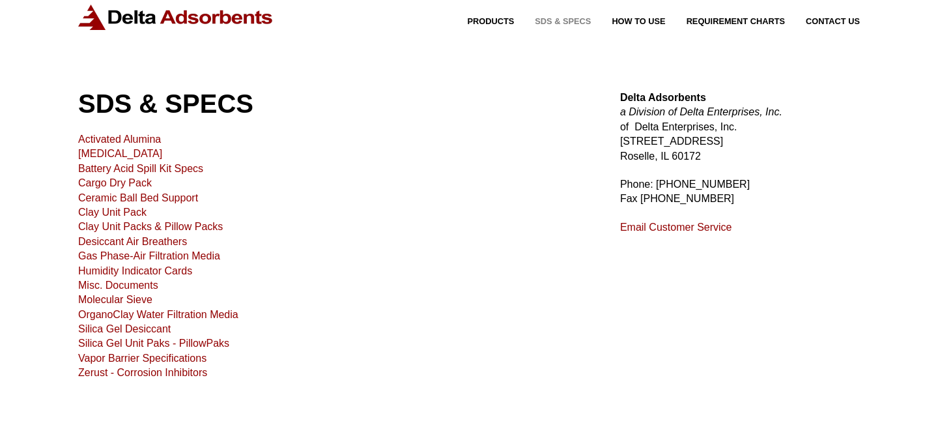
scroll to position [44, 0]
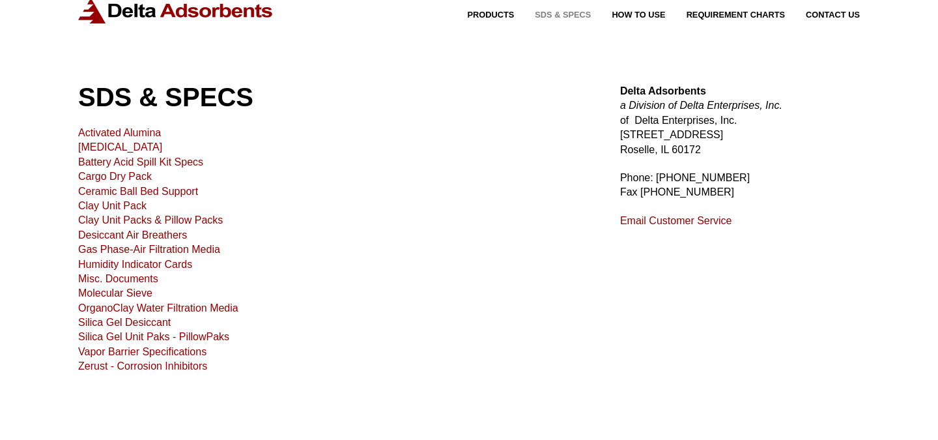
click at [150, 250] on link "Gas Phase-Air Filtration Media" at bounding box center [149, 249] width 142 height 11
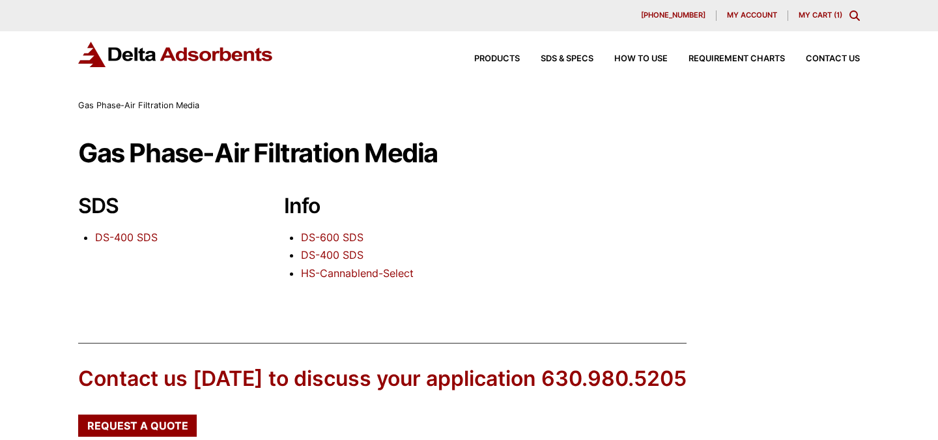
click at [375, 276] on link "HS-Cannablend-Select" at bounding box center [357, 272] width 113 height 13
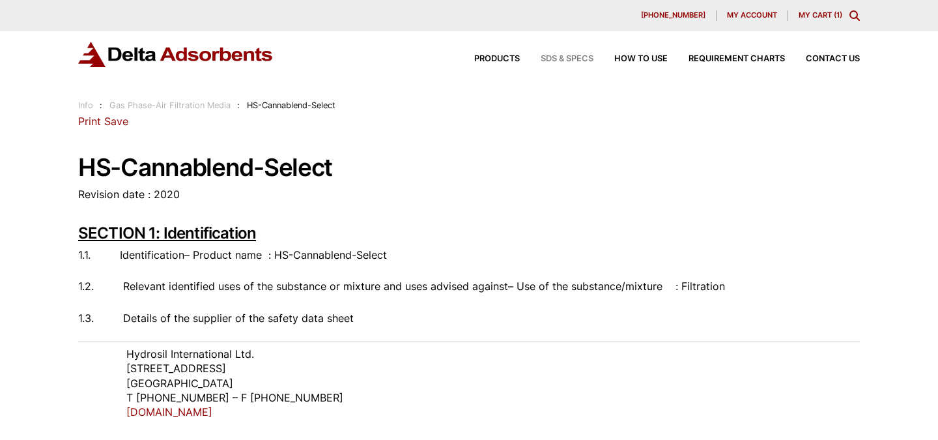
click at [574, 59] on span "SDS & SPECS" at bounding box center [567, 59] width 53 height 8
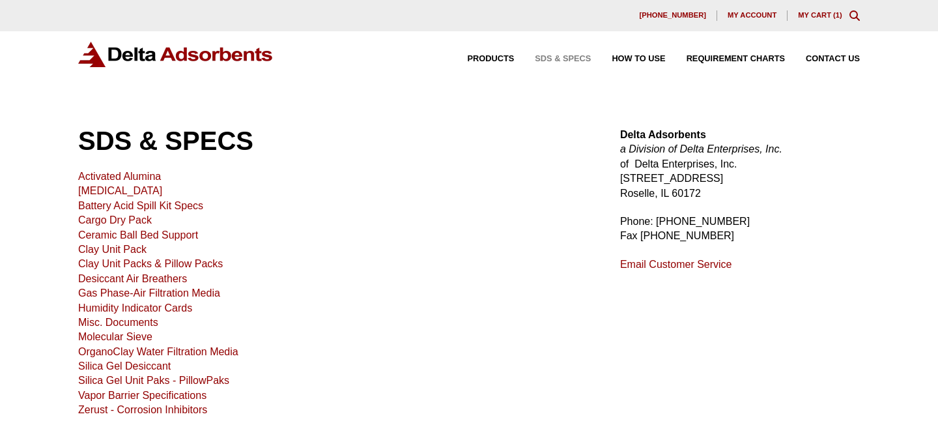
scroll to position [55, 0]
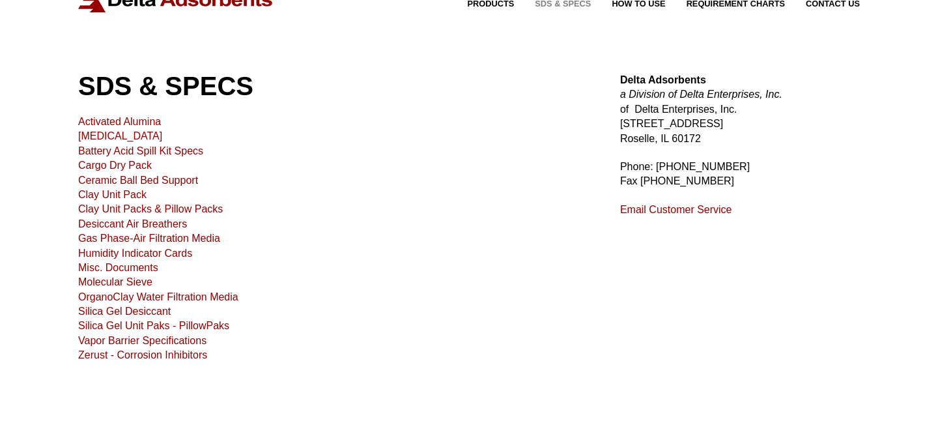
click at [156, 241] on link "Gas Phase-Air Filtration Media" at bounding box center [149, 238] width 142 height 11
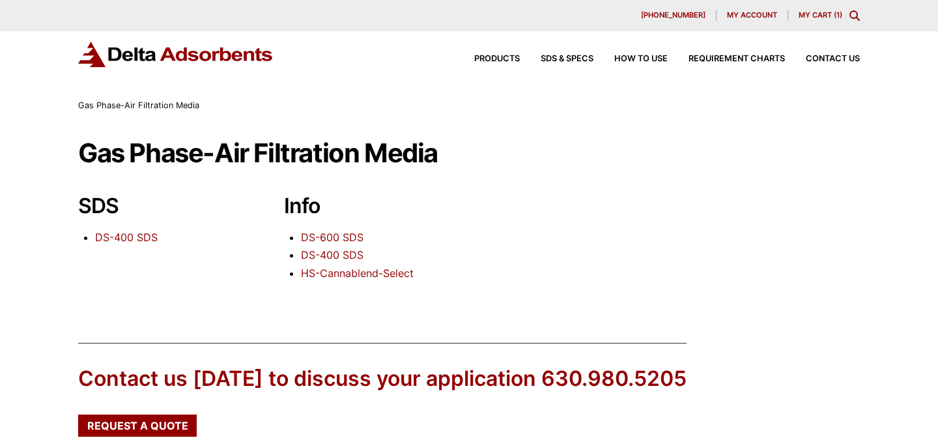
click at [328, 238] on link "DS-600 SDS" at bounding box center [332, 237] width 63 height 13
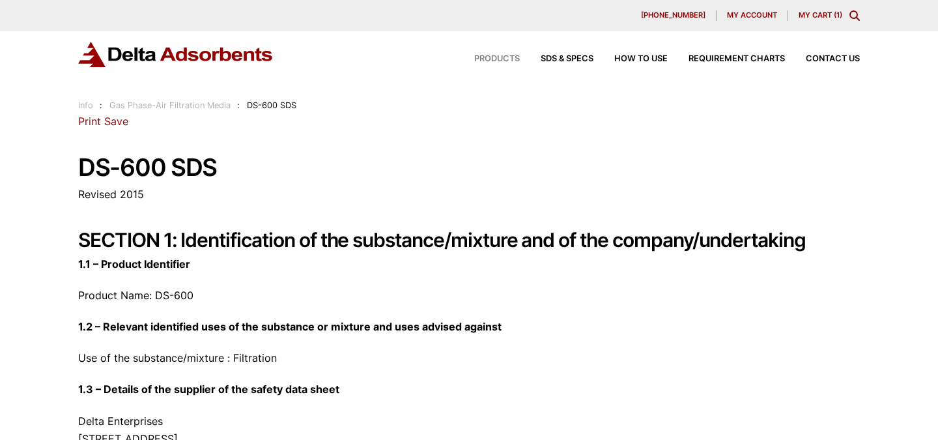
click at [497, 57] on span "Products" at bounding box center [497, 59] width 46 height 8
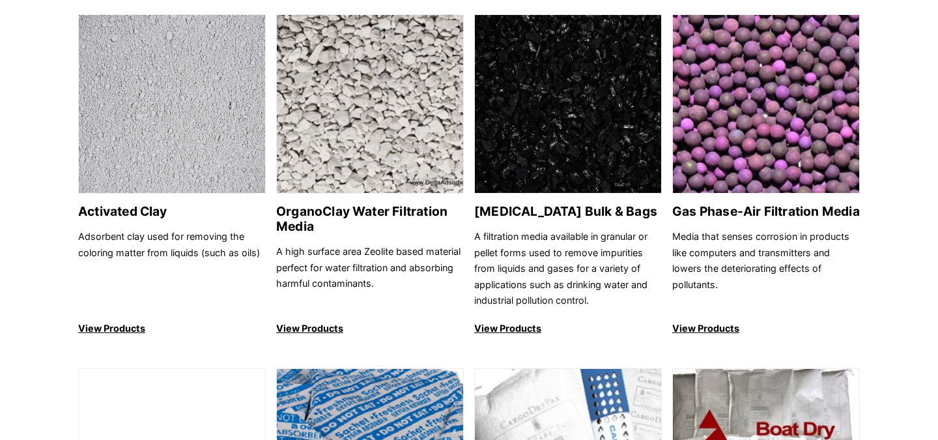
scroll to position [506, 0]
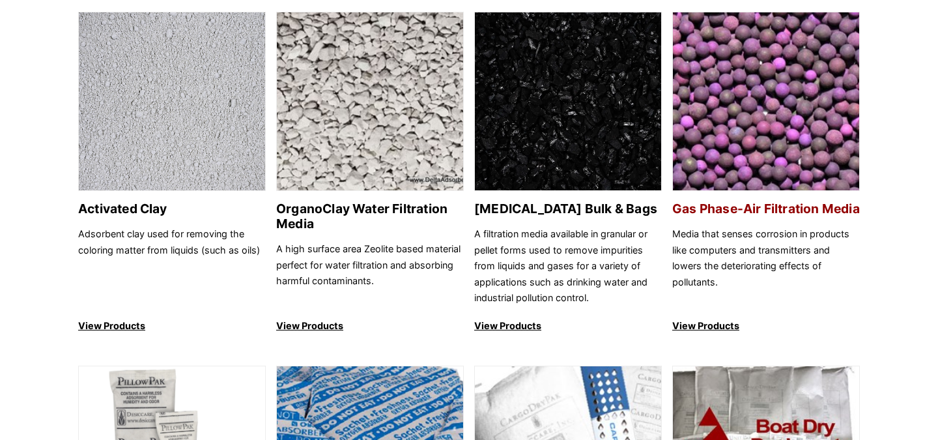
click at [702, 212] on h2 "Gas Phase-Air Filtration Media" at bounding box center [766, 208] width 188 height 15
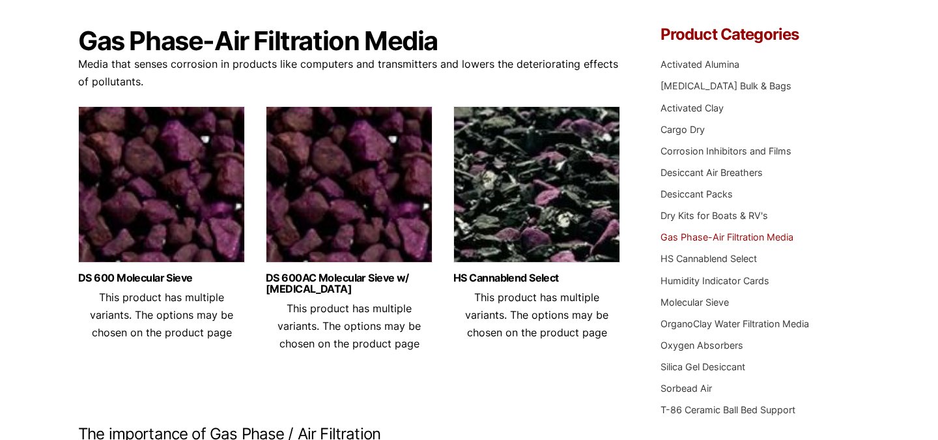
scroll to position [116, 0]
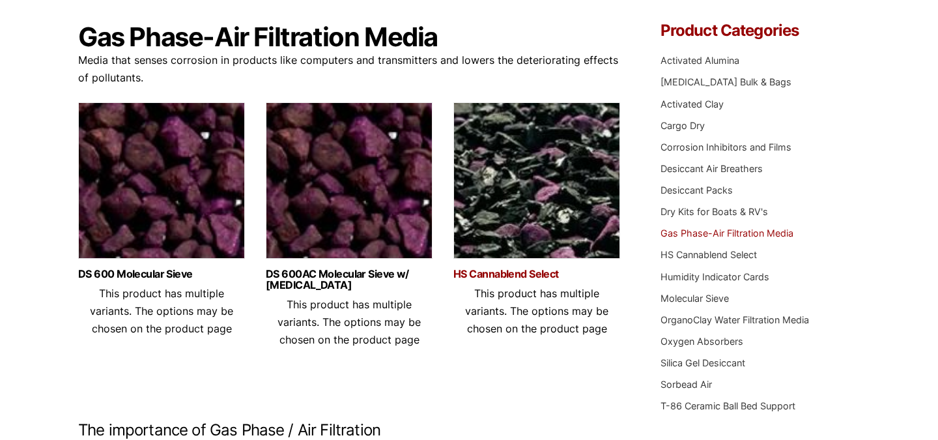
click at [511, 278] on link "HS Cannablend Select" at bounding box center [536, 273] width 167 height 11
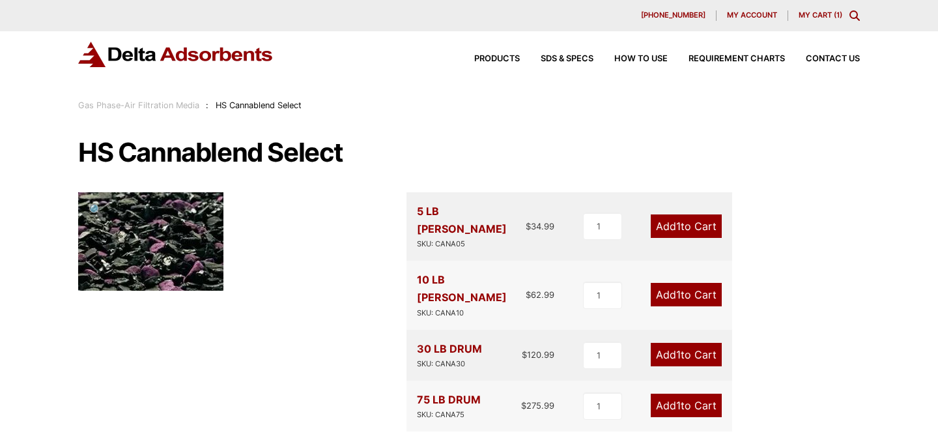
scroll to position [27, 0]
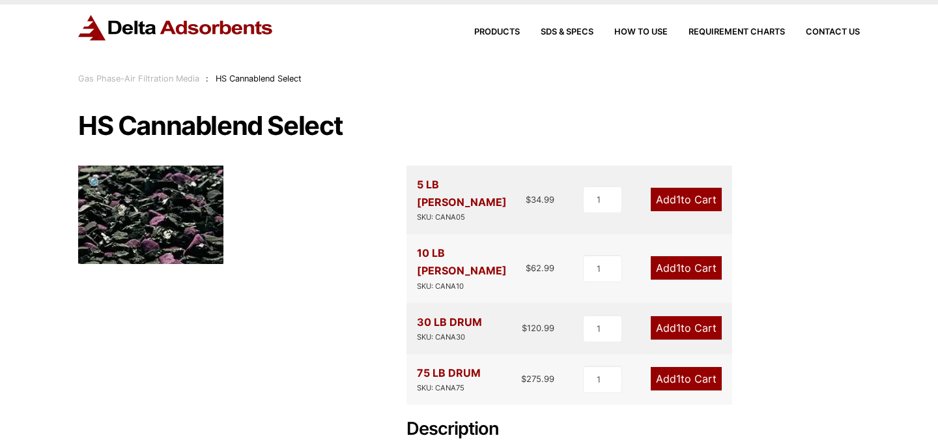
click at [683, 191] on link "Add 1 to Cart" at bounding box center [686, 199] width 71 height 23
click at [691, 256] on link "Add 1 to Cart" at bounding box center [686, 267] width 71 height 23
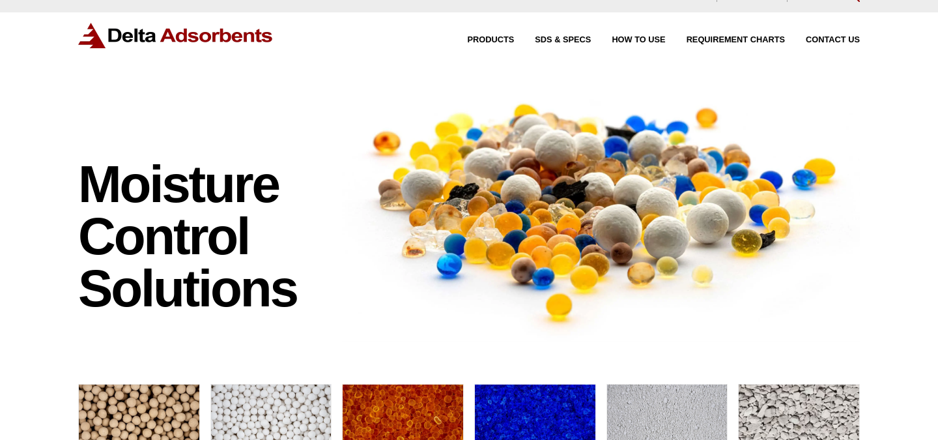
scroll to position [419, 0]
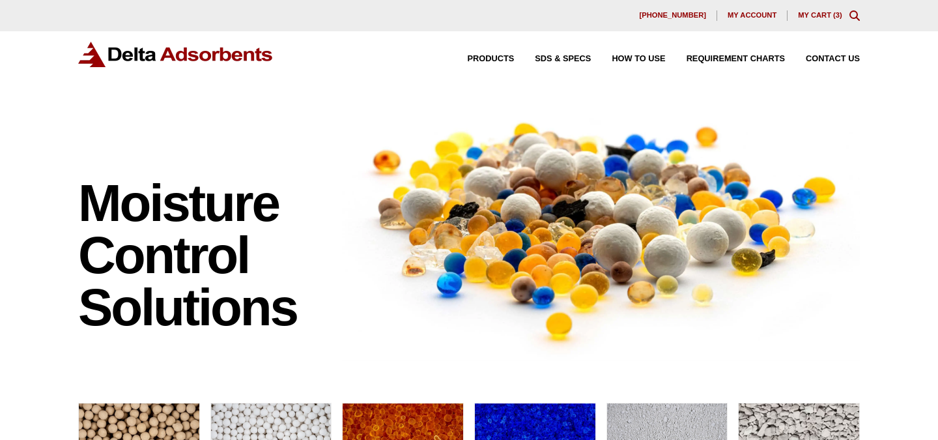
click at [825, 16] on link "My Cart ( 3 )" at bounding box center [820, 15] width 44 height 8
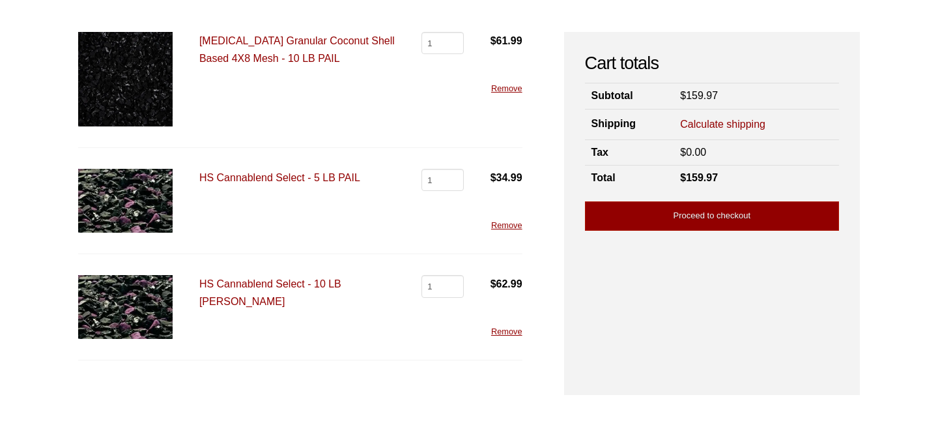
scroll to position [93, 0]
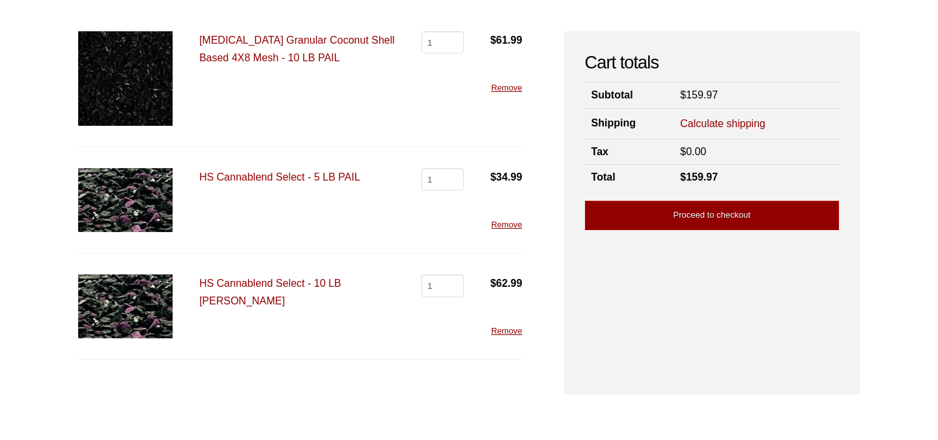
click at [506, 225] on link "Remove" at bounding box center [506, 225] width 31 height 10
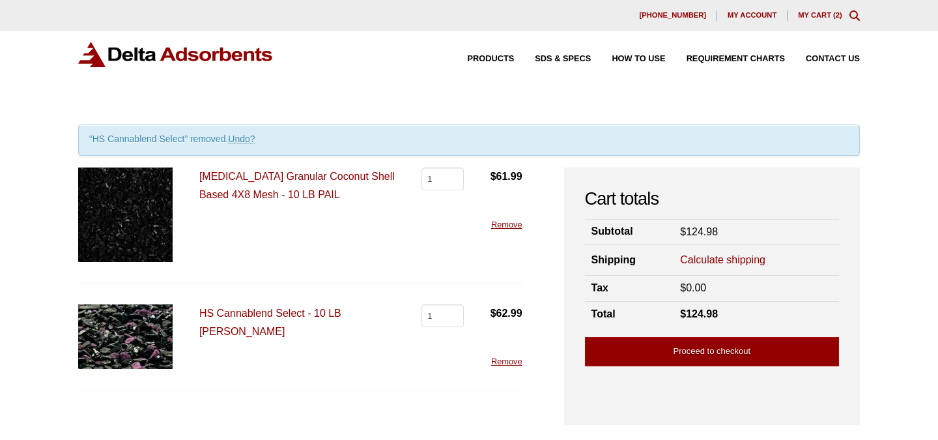
click at [506, 222] on link "Remove" at bounding box center [506, 225] width 31 height 10
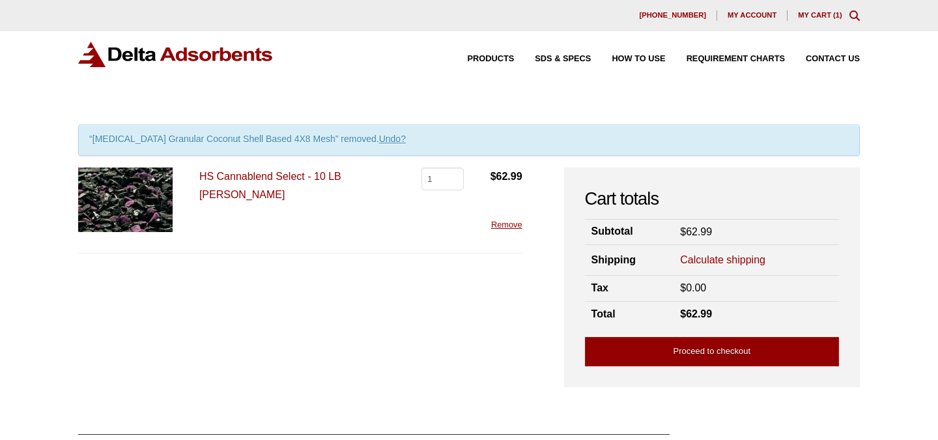
click at [493, 55] on div "Products SDS & SPECS How to Use Requirement Charts Contact Us" at bounding box center [654, 59] width 424 height 19
click at [499, 57] on span "Products" at bounding box center [491, 59] width 47 height 8
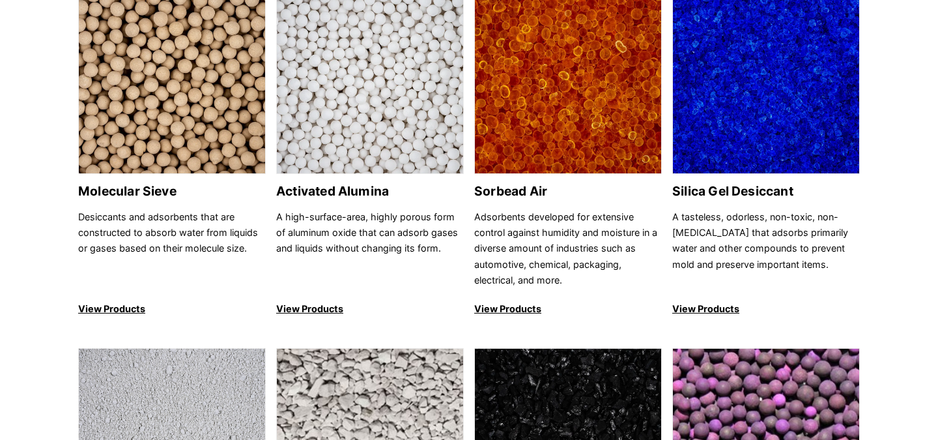
scroll to position [374, 0]
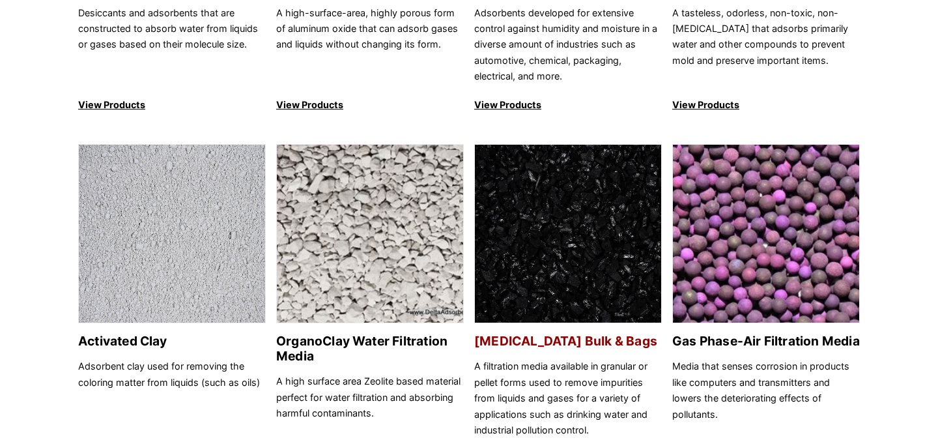
click at [523, 333] on link "[MEDICAL_DATA] Bulk & Bags A filtration media available in granular or pellet f…" at bounding box center [568, 305] width 188 height 322
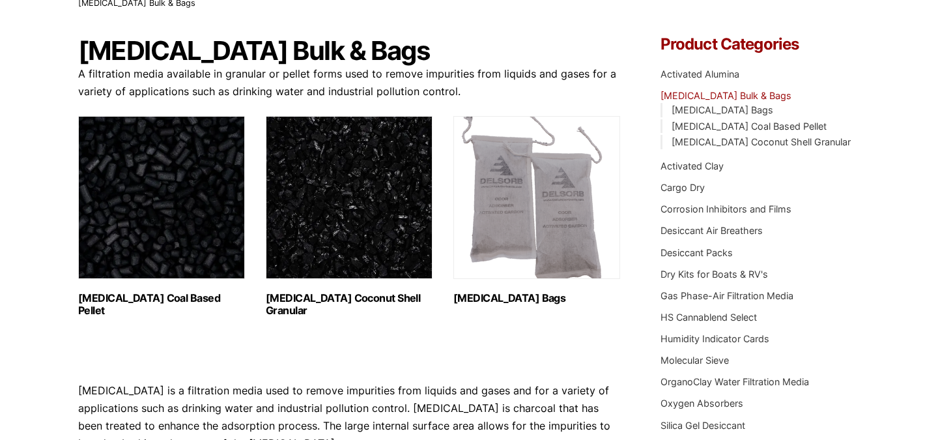
scroll to position [108, 0]
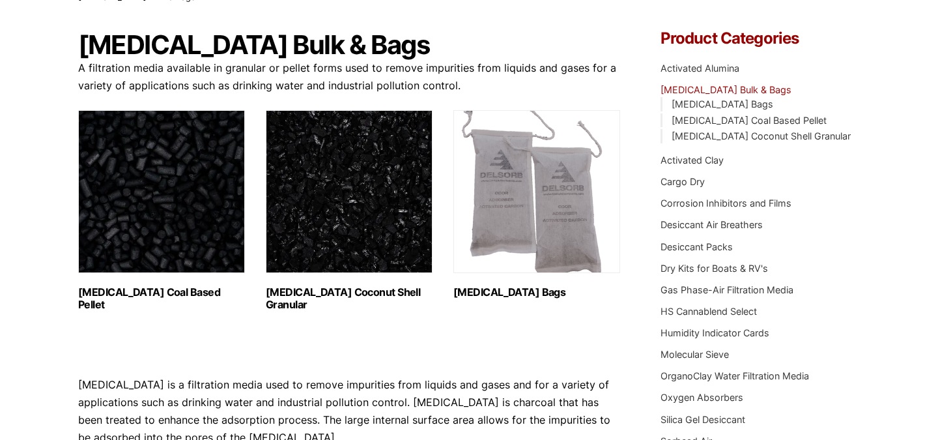
click at [326, 289] on h2 "Activated Carbon Coconut Shell Granular (3)" at bounding box center [349, 298] width 167 height 25
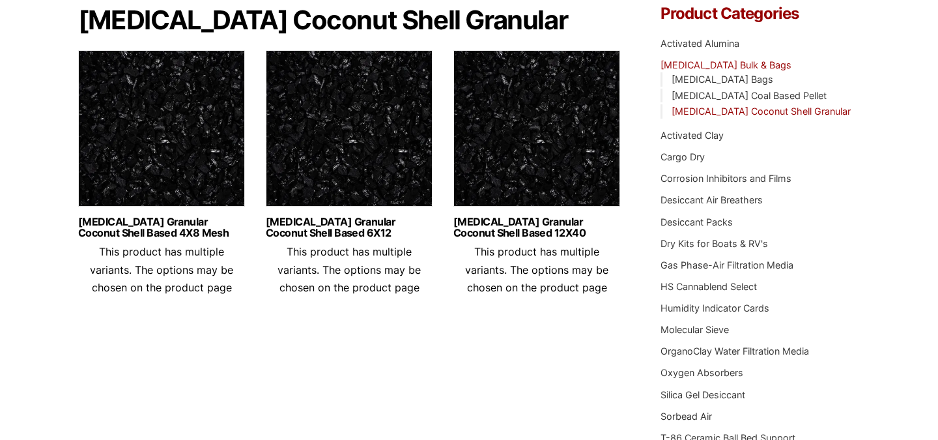
scroll to position [136, 0]
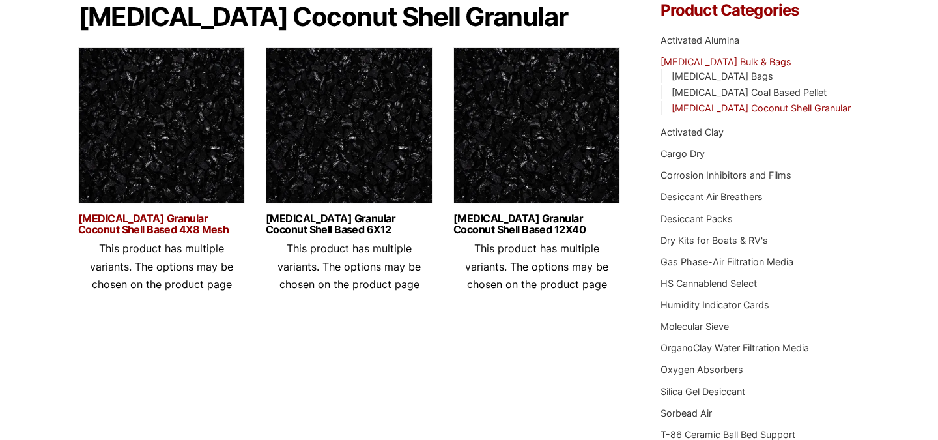
click at [180, 229] on link "[MEDICAL_DATA] Granular Coconut Shell Based 4X8 Mesh" at bounding box center [161, 224] width 167 height 22
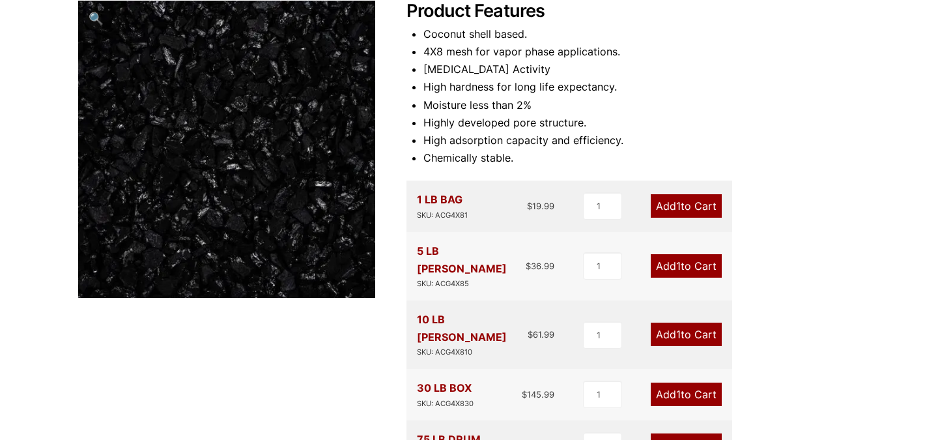
scroll to position [192, 0]
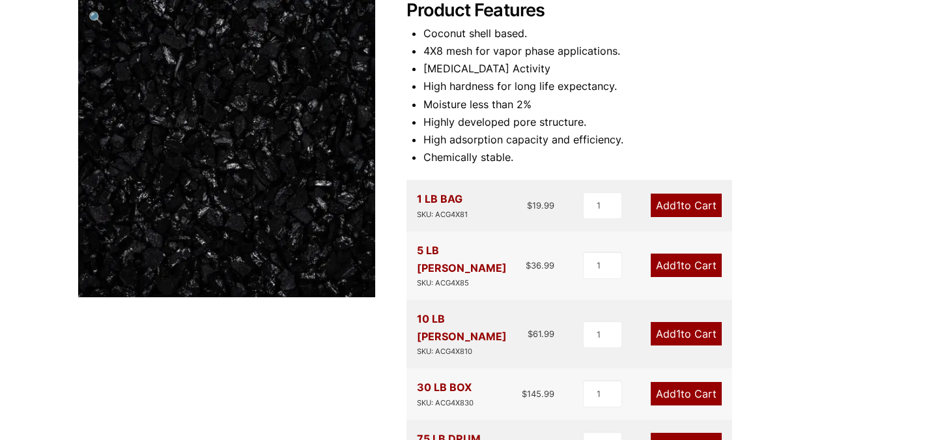
click at [682, 257] on link "Add 1 to Cart" at bounding box center [686, 264] width 71 height 23
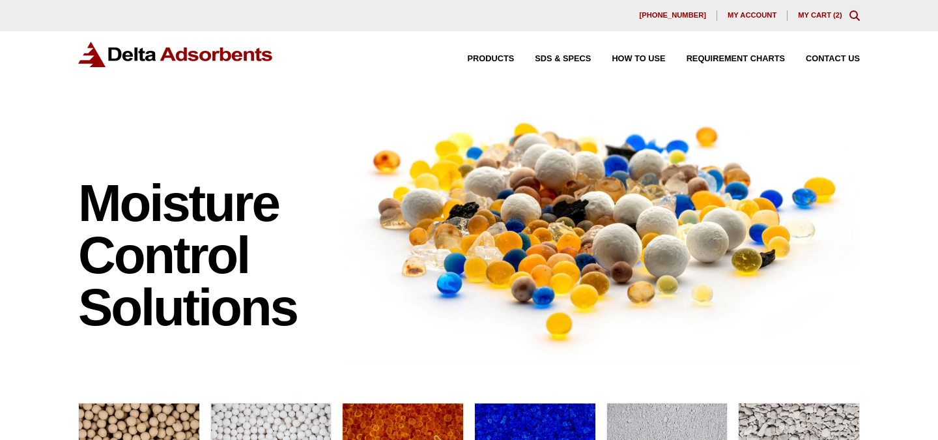
click at [814, 16] on link "My Cart ( 2 )" at bounding box center [820, 15] width 44 height 8
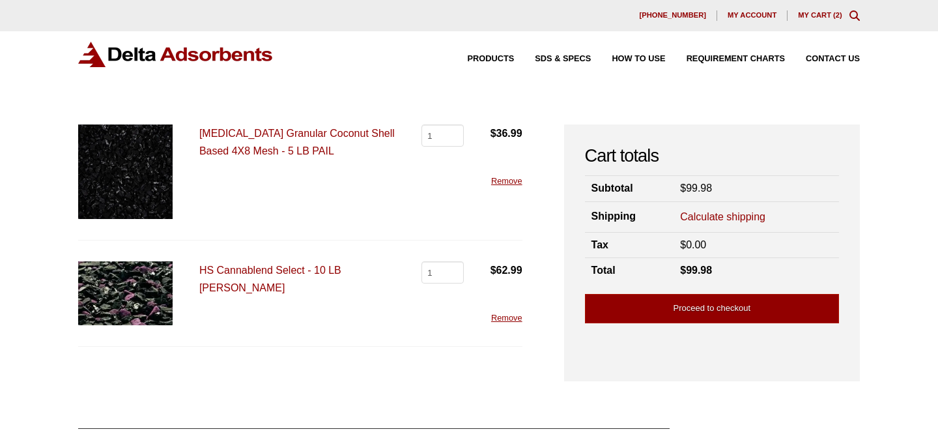
click at [712, 212] on link "Calculate shipping" at bounding box center [722, 217] width 85 height 14
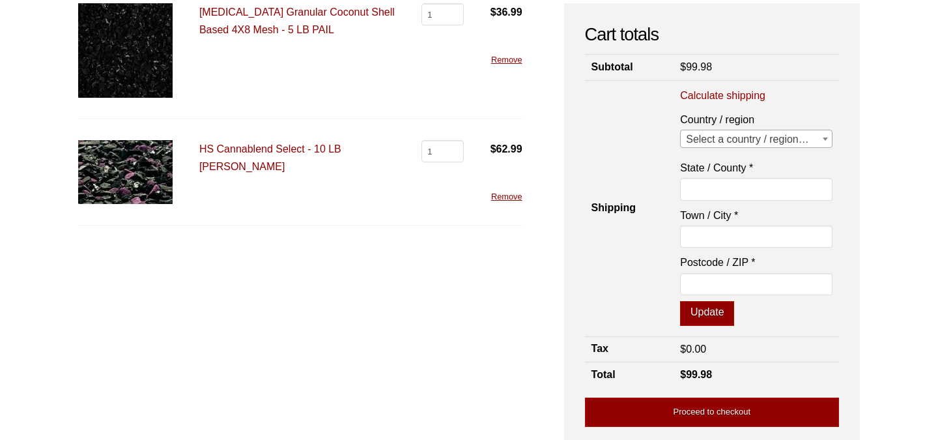
scroll to position [124, 0]
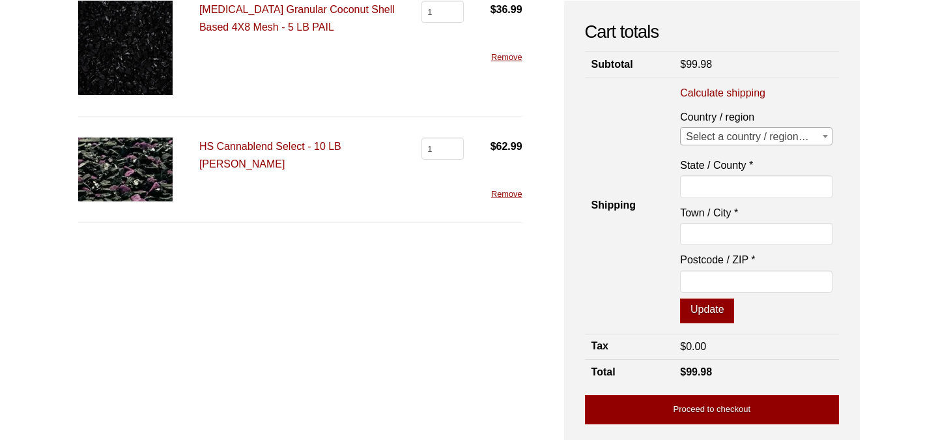
click at [797, 134] on span "Select a country / region…" at bounding box center [756, 137] width 151 height 18
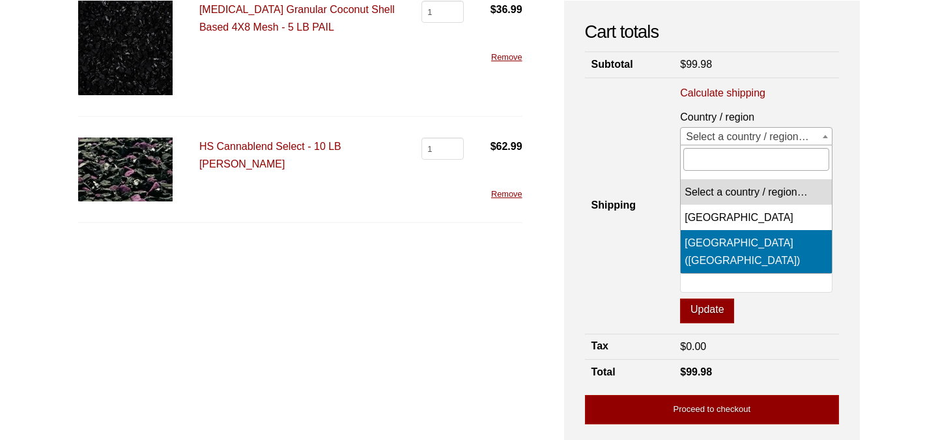
select select "US"
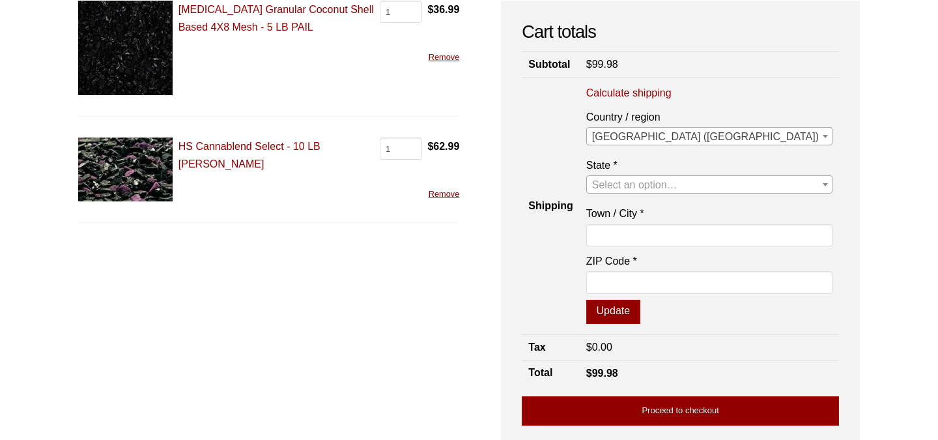
click at [678, 184] on span "Select an option…" at bounding box center [634, 184] width 85 height 11
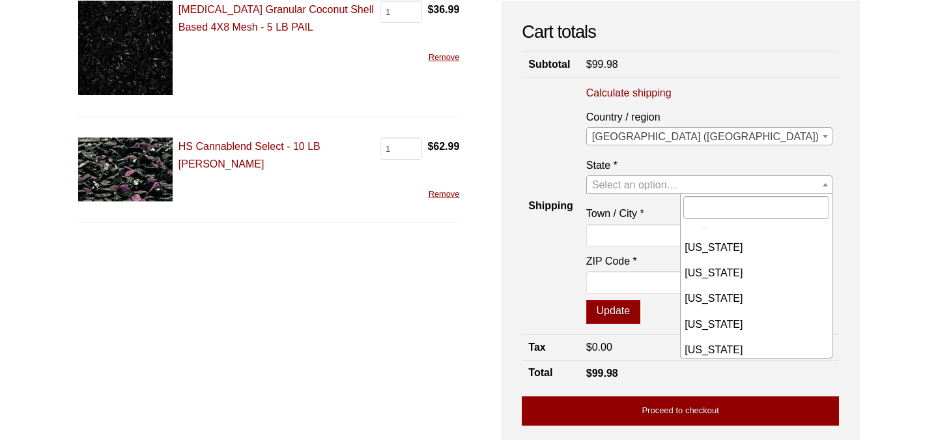
scroll to position [493, 0]
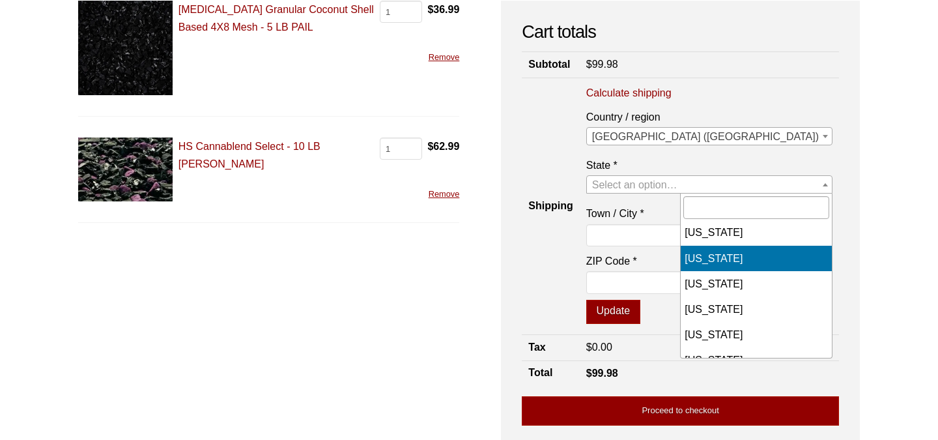
select select "MD"
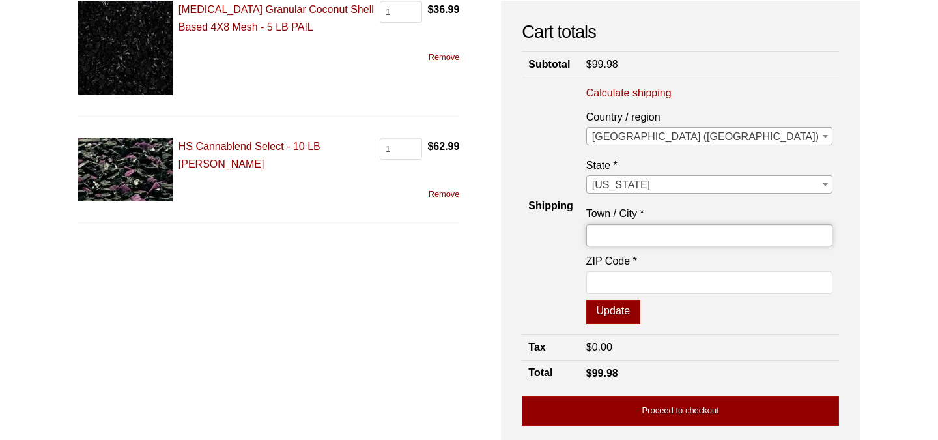
click at [728, 238] on input "Town / City *" at bounding box center [709, 235] width 246 height 22
type input "Silver Spring"
click at [722, 281] on input "ZIP Code *" at bounding box center [709, 282] width 246 height 22
type input "1"
type input "20910"
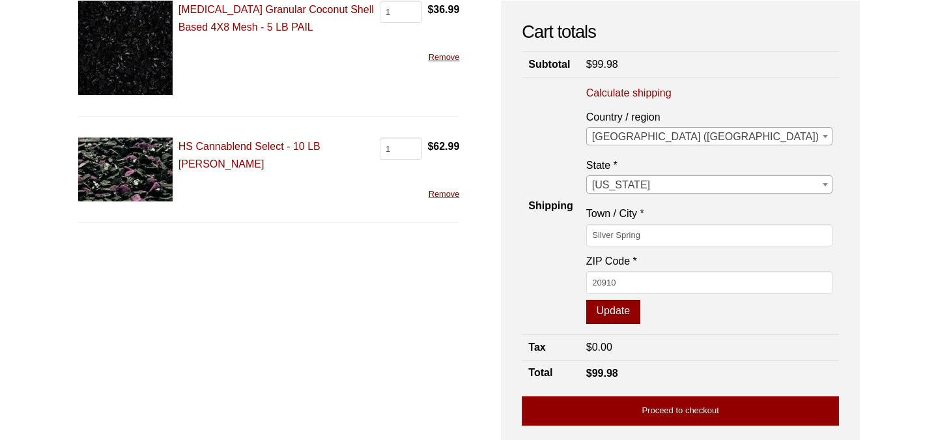
click at [640, 322] on button "Update" at bounding box center [613, 312] width 54 height 25
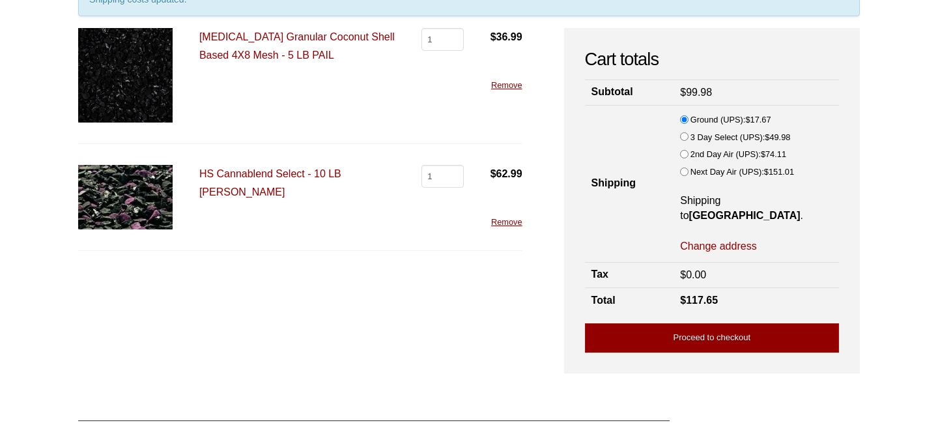
scroll to position [137, 0]
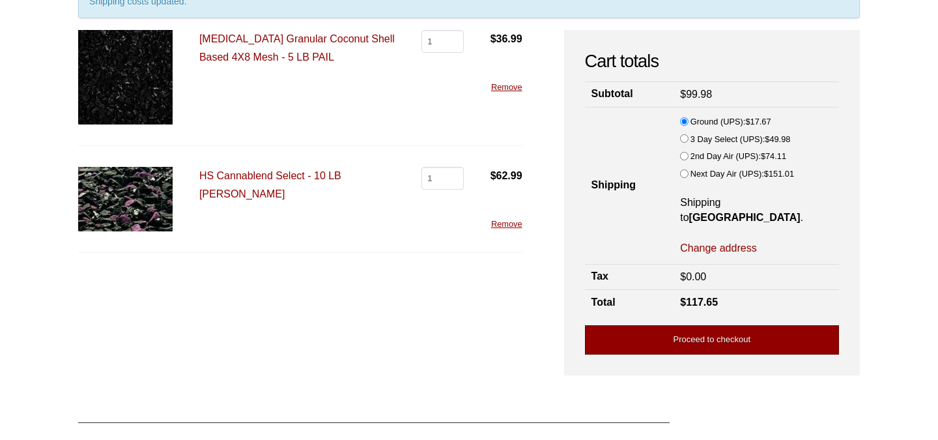
click at [669, 346] on link "Proceed to checkout" at bounding box center [712, 339] width 254 height 29
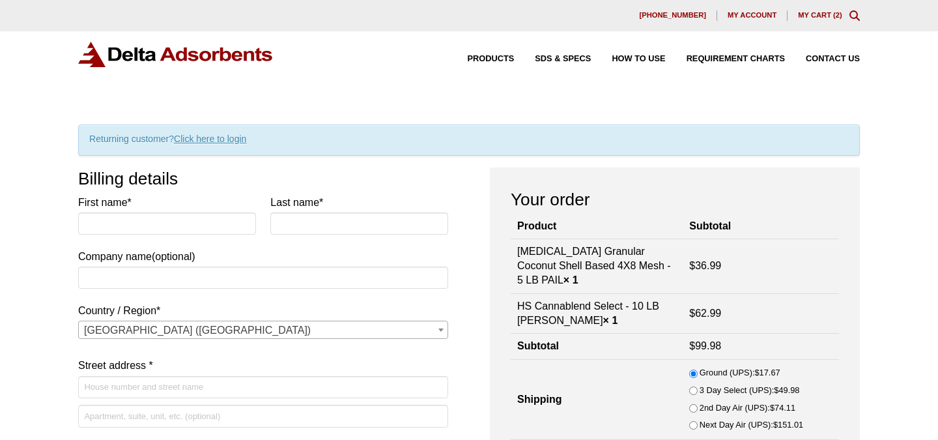
select select "MD"
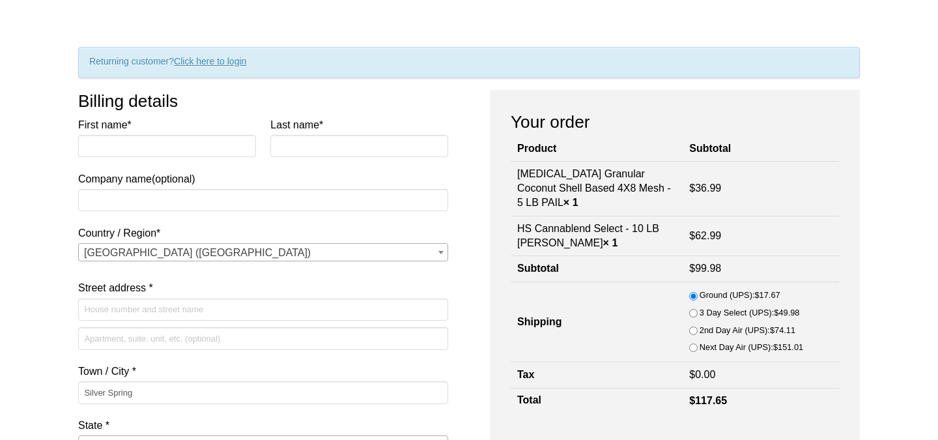
scroll to position [79, 0]
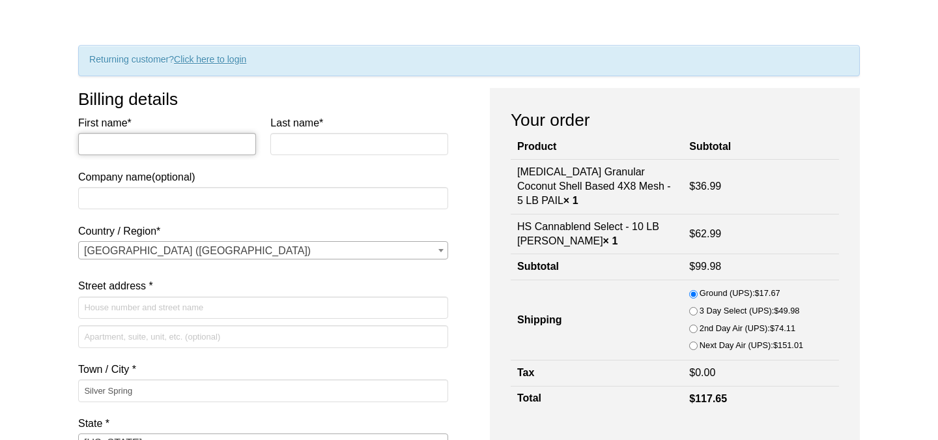
click at [176, 145] on input "First name *" at bounding box center [167, 144] width 178 height 22
type input "[PERSON_NAME]"
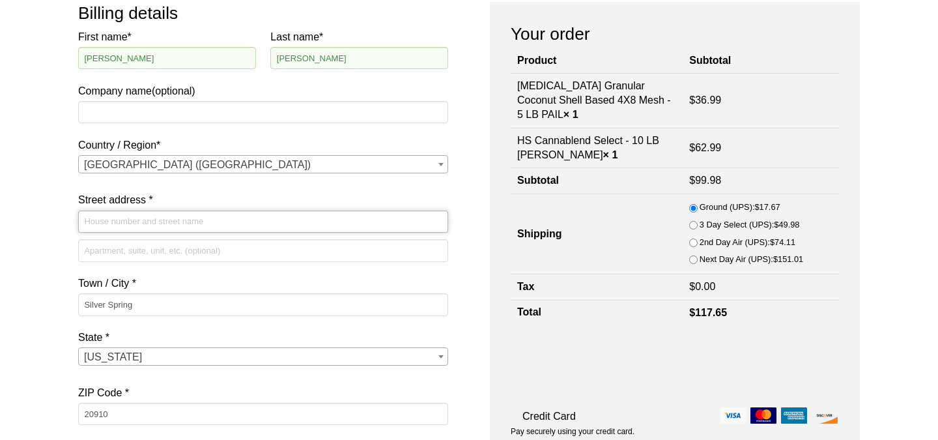
click at [154, 226] on input "Street address *" at bounding box center [263, 221] width 370 height 22
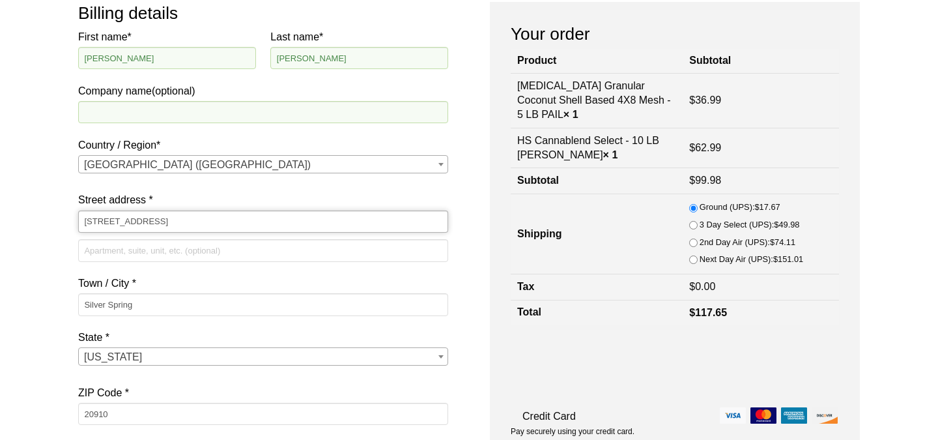
type input "[STREET_ADDRESS]"
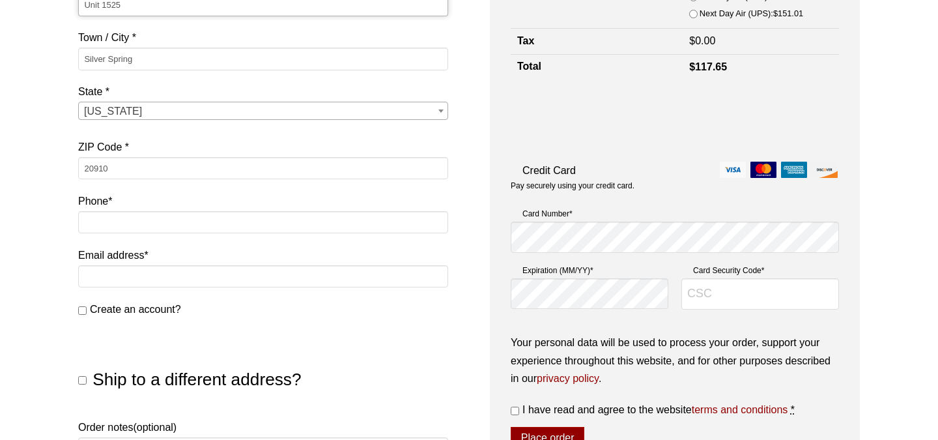
scroll to position [418, 0]
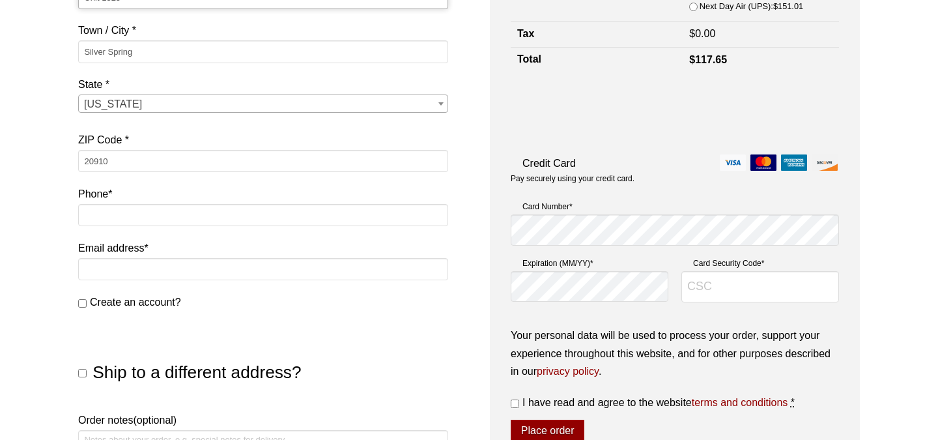
type input "Unit 1525"
click at [122, 219] on input "Phone *" at bounding box center [263, 215] width 370 height 22
type input "5058188384"
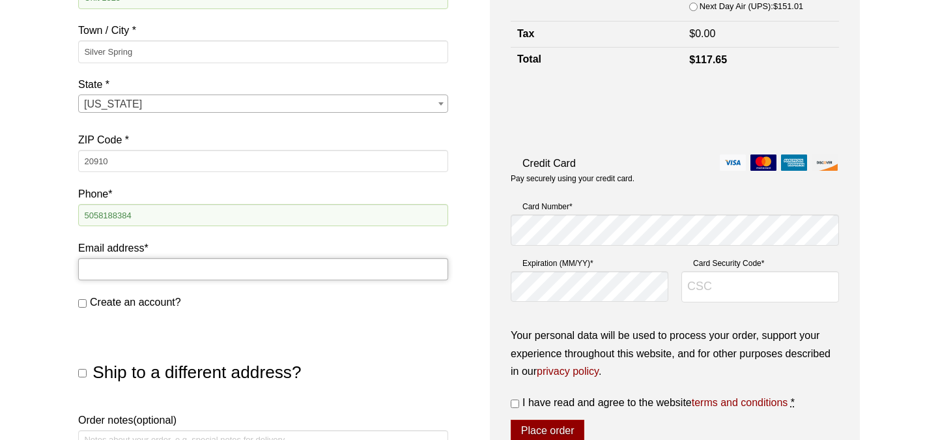
click at [126, 262] on input "Email address *" at bounding box center [263, 269] width 370 height 22
type input "[EMAIL_ADDRESS][DOMAIN_NAME]"
click at [35, 254] on div "Our website has detected that you are using an outdated browser that will preve…" at bounding box center [469, 222] width 938 height 1280
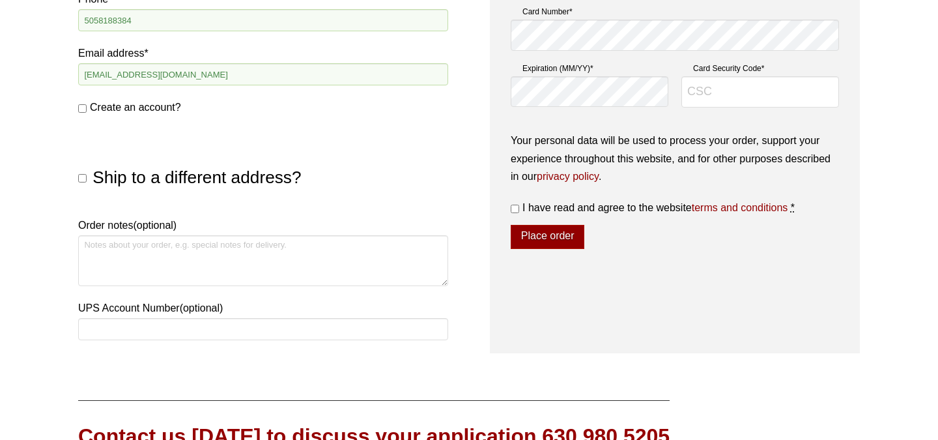
scroll to position [637, 0]
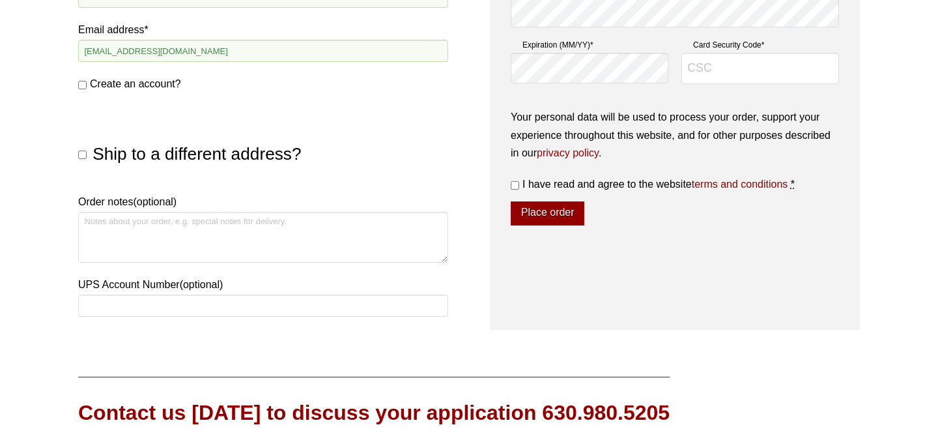
click at [79, 156] on input "Ship to a different address?" at bounding box center [82, 154] width 8 height 8
checkbox input "true"
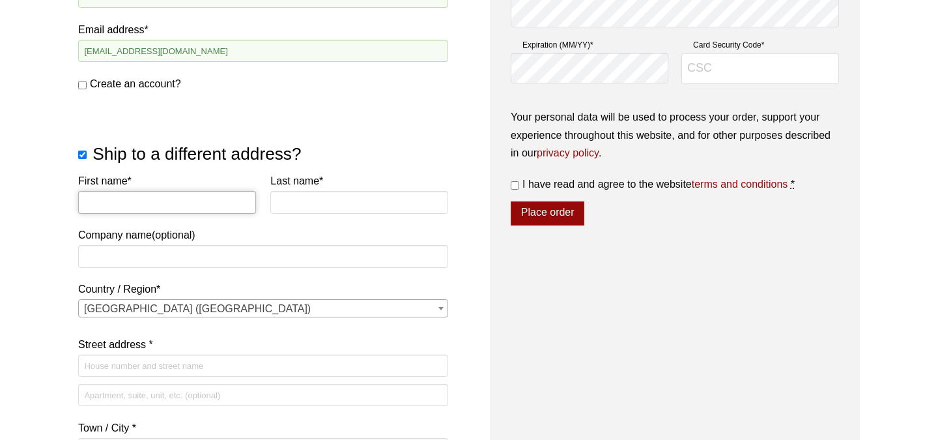
click at [125, 208] on input "First name *" at bounding box center [167, 202] width 178 height 22
type input "[PERSON_NAME]"
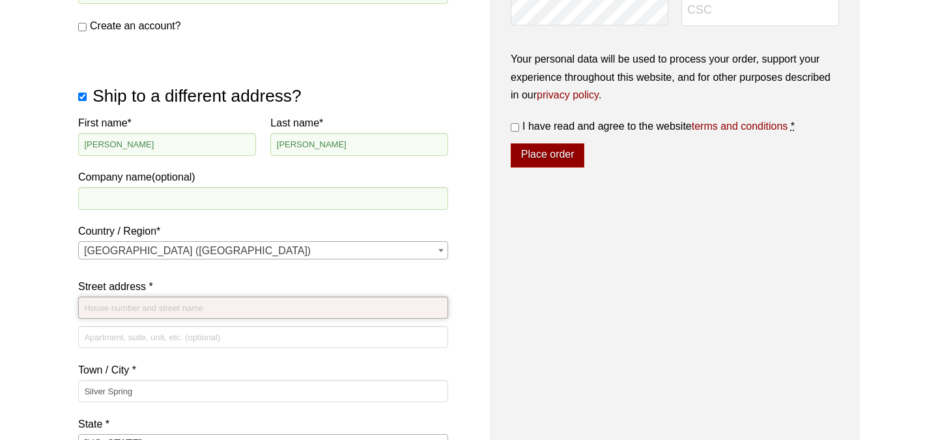
scroll to position [700, 0]
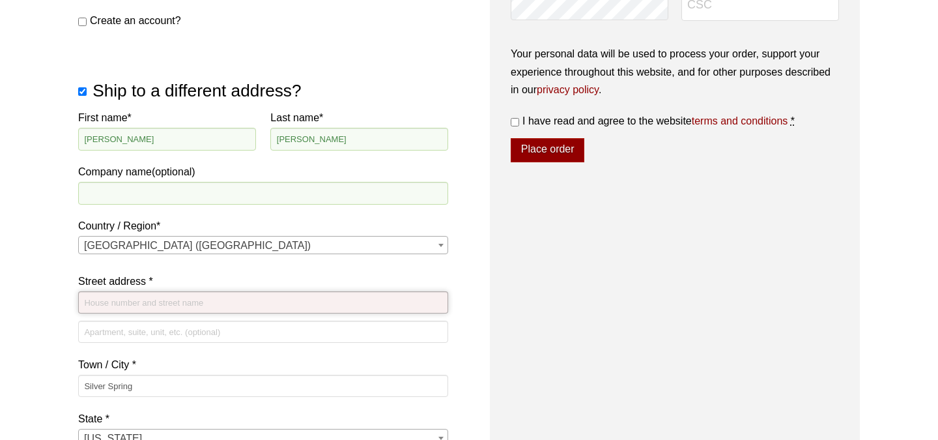
click at [136, 308] on input "Street address *" at bounding box center [263, 302] width 370 height 22
paste input "[STREET_ADDRESS][PERSON_NAME]"
type input "[STREET_ADDRESS][PERSON_NAME]"
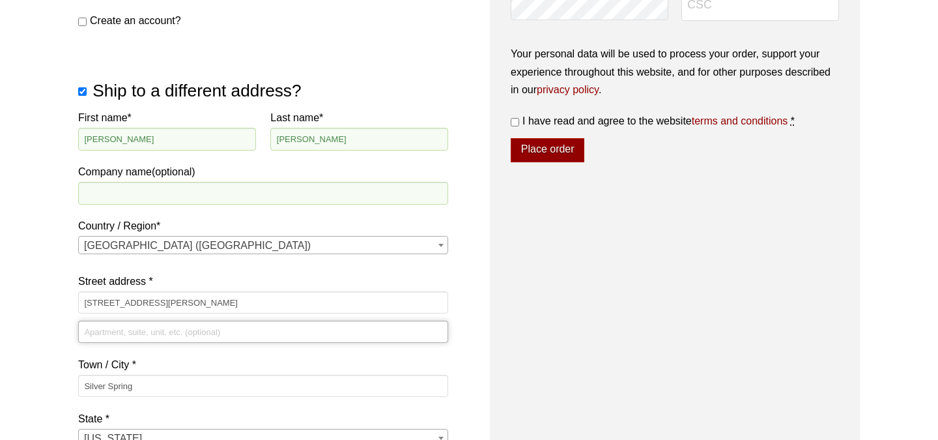
click at [135, 332] on input "Apartment, suite, unit, etc. (optional)" at bounding box center [263, 332] width 370 height 22
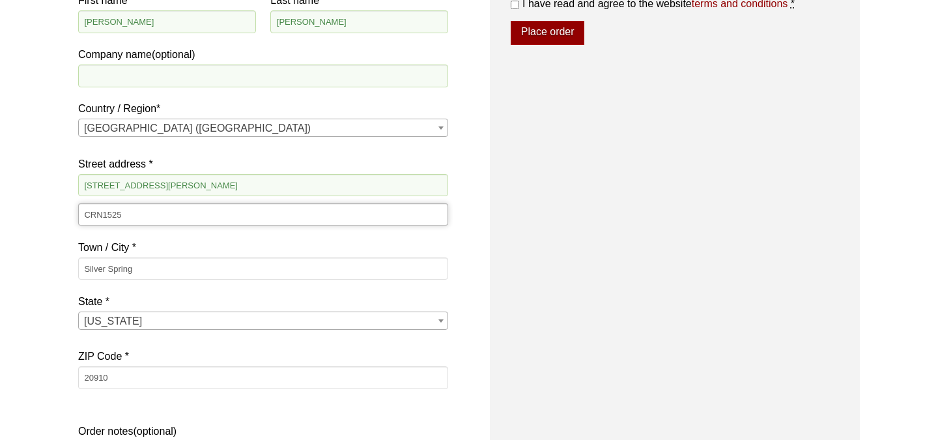
scroll to position [825, 0]
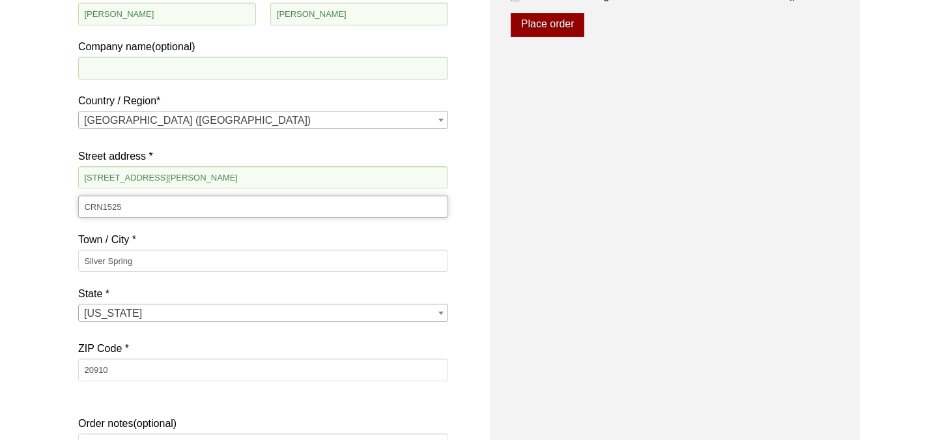
type input "CRN1525"
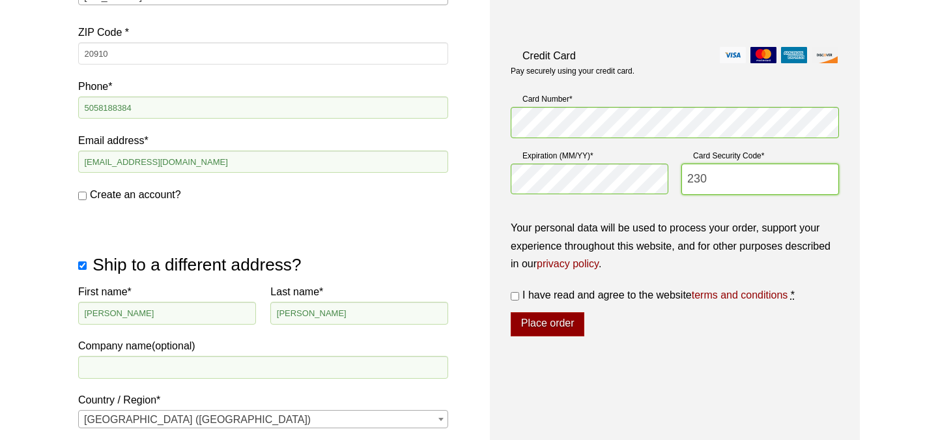
scroll to position [542, 0]
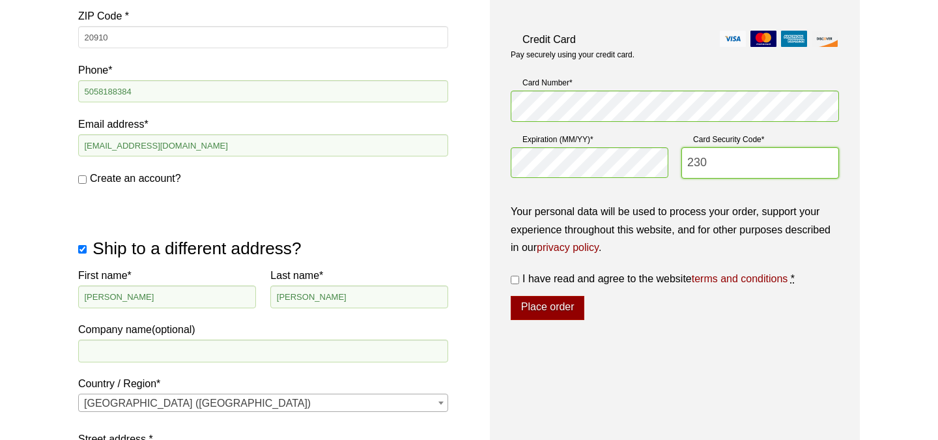
type input "230"
click at [517, 281] on input "I have read and agree to the website terms and conditions *" at bounding box center [515, 280] width 8 height 8
checkbox input "true"
click at [528, 305] on button "Place order" at bounding box center [548, 308] width 74 height 25
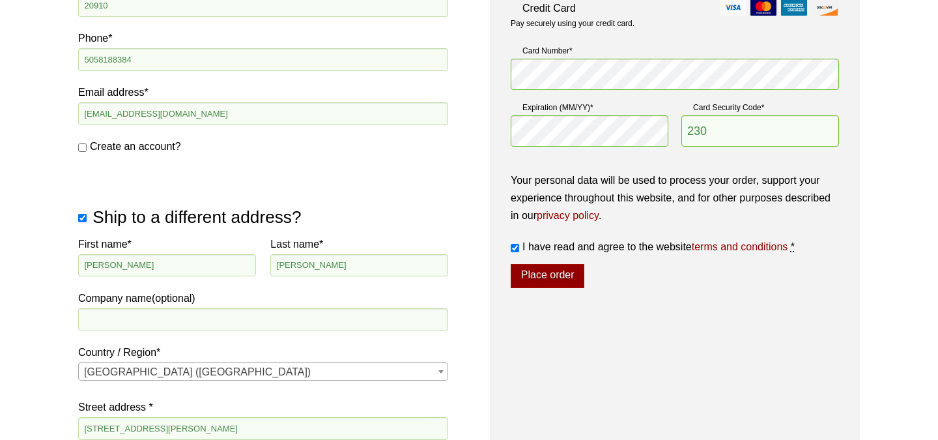
scroll to position [622, 0]
click at [548, 284] on button "Place order" at bounding box center [548, 275] width 74 height 25
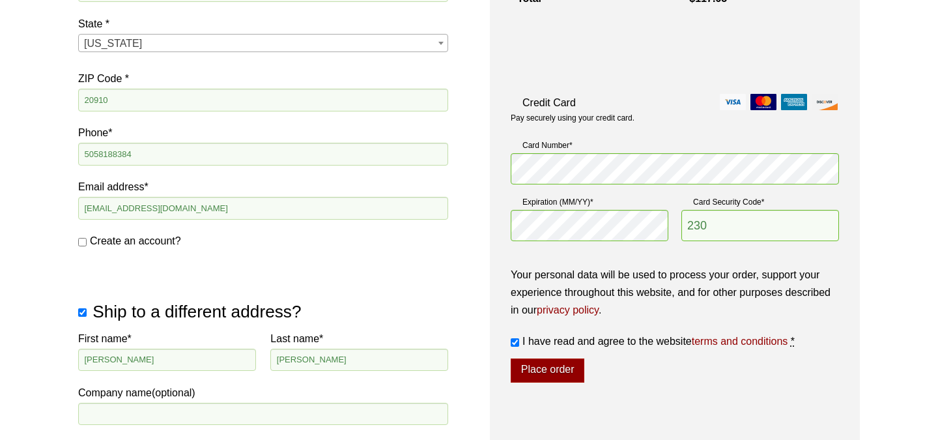
scroll to position [560, 0]
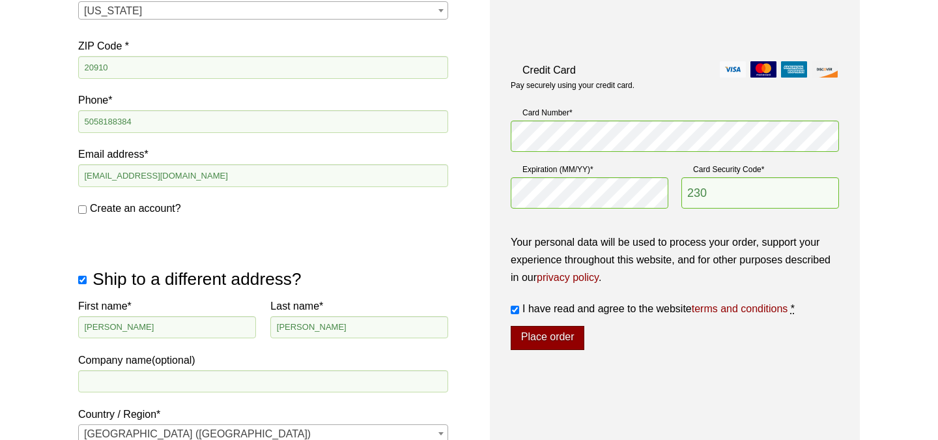
click at [538, 346] on button "Place order" at bounding box center [548, 338] width 74 height 25
